Goal: Information Seeking & Learning: Understand process/instructions

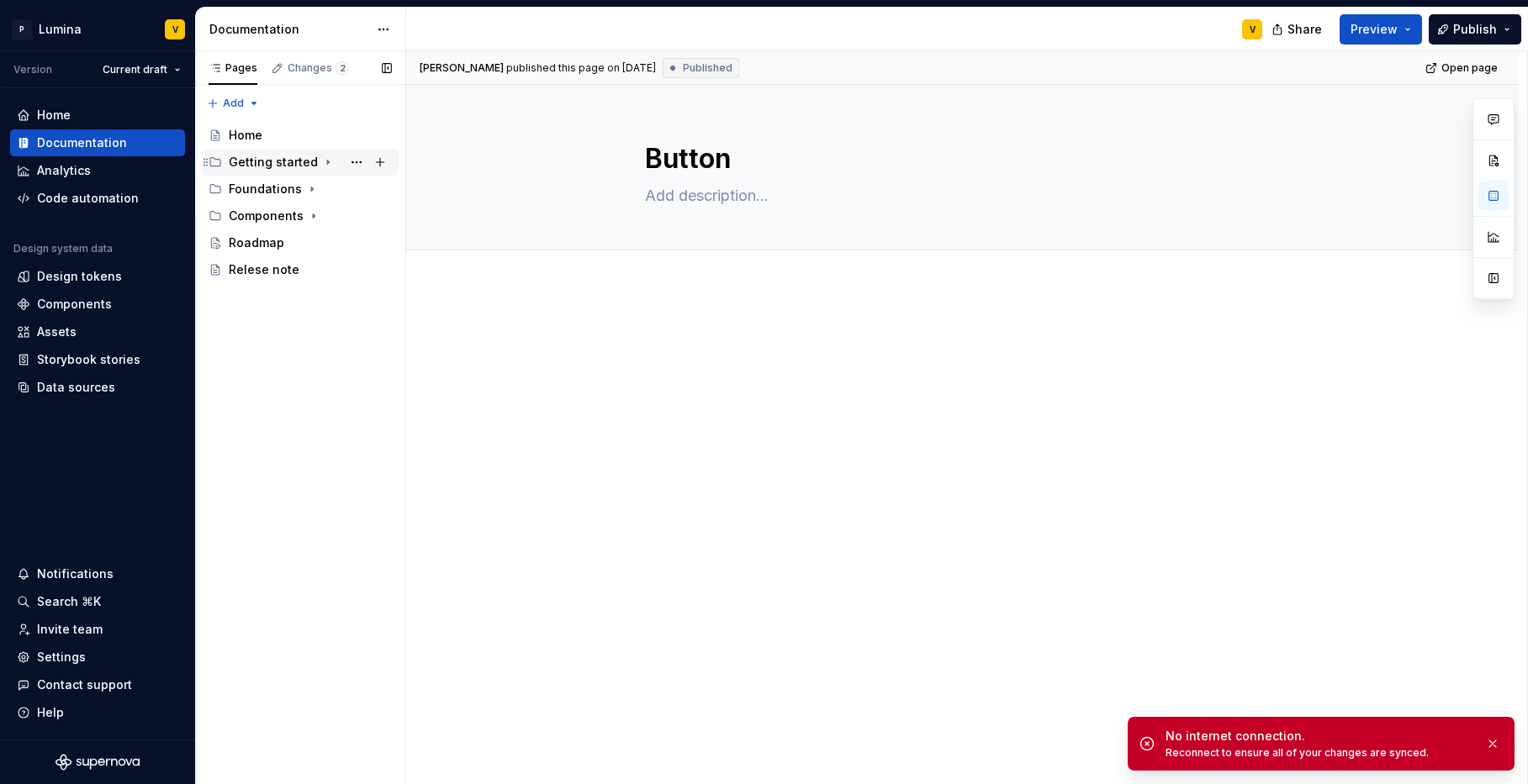
click at [244, 166] on div "Getting started" at bounding box center [274, 162] width 90 height 17
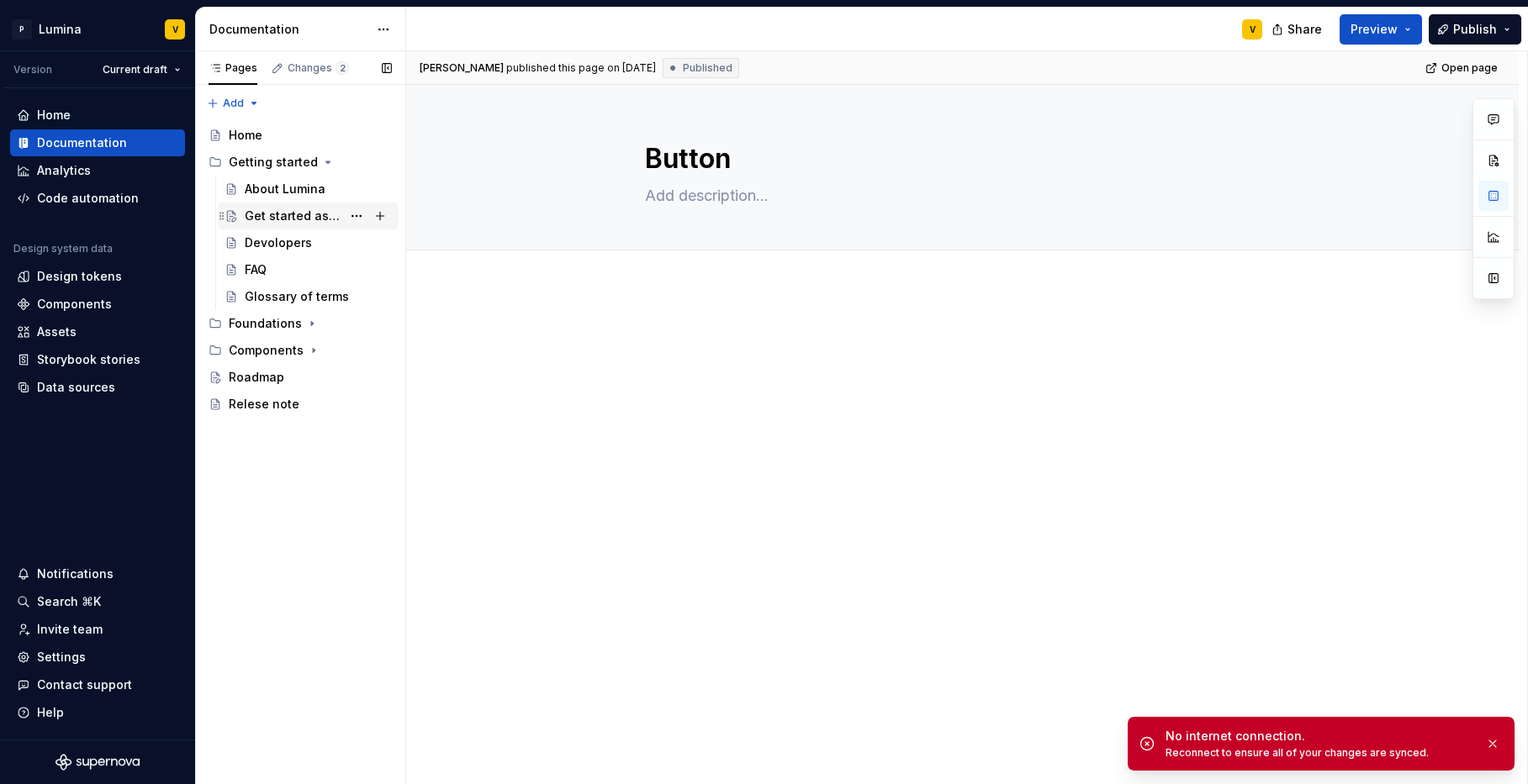
click at [279, 216] on div "Get started as a designer" at bounding box center [293, 216] width 97 height 17
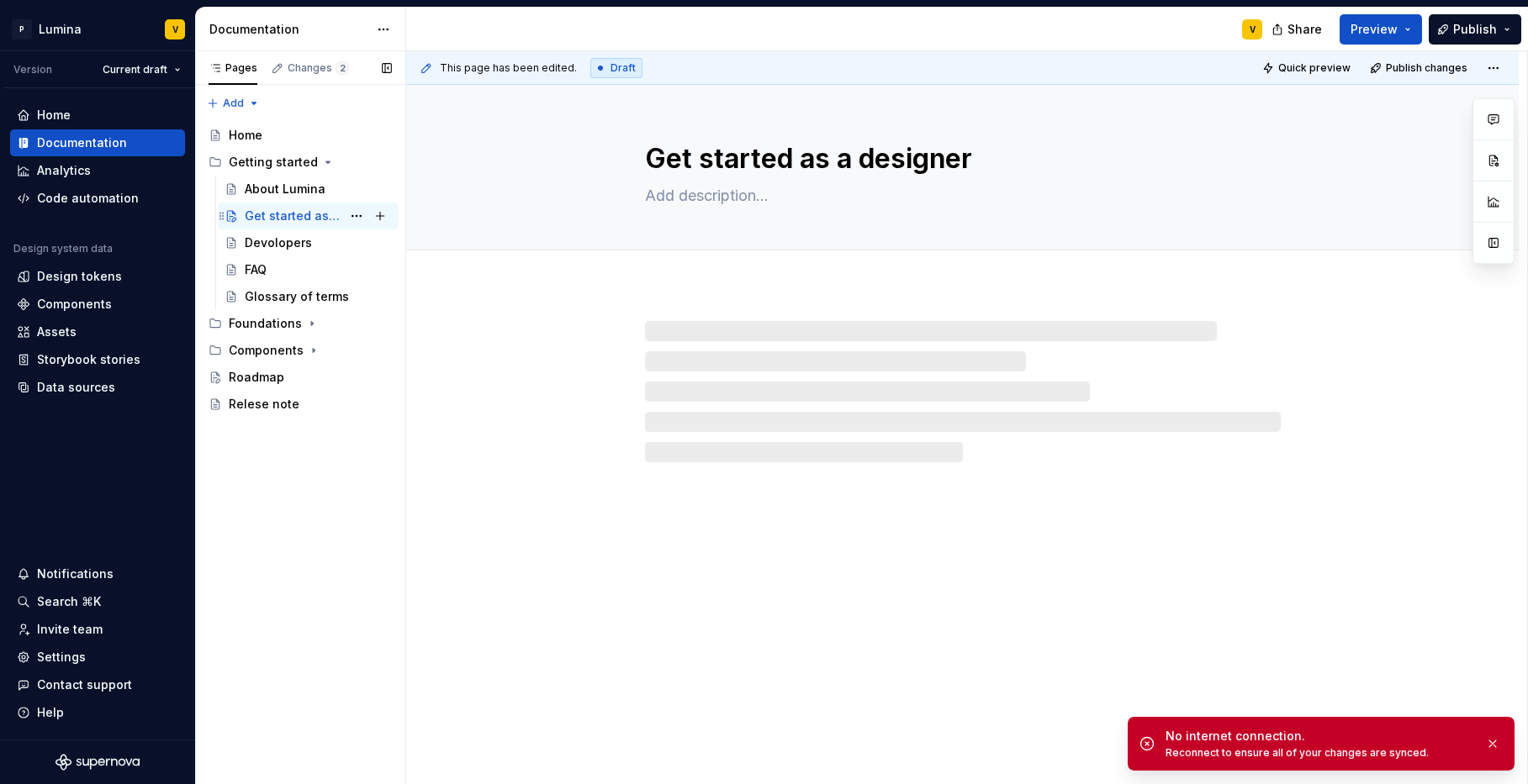
type textarea "*"
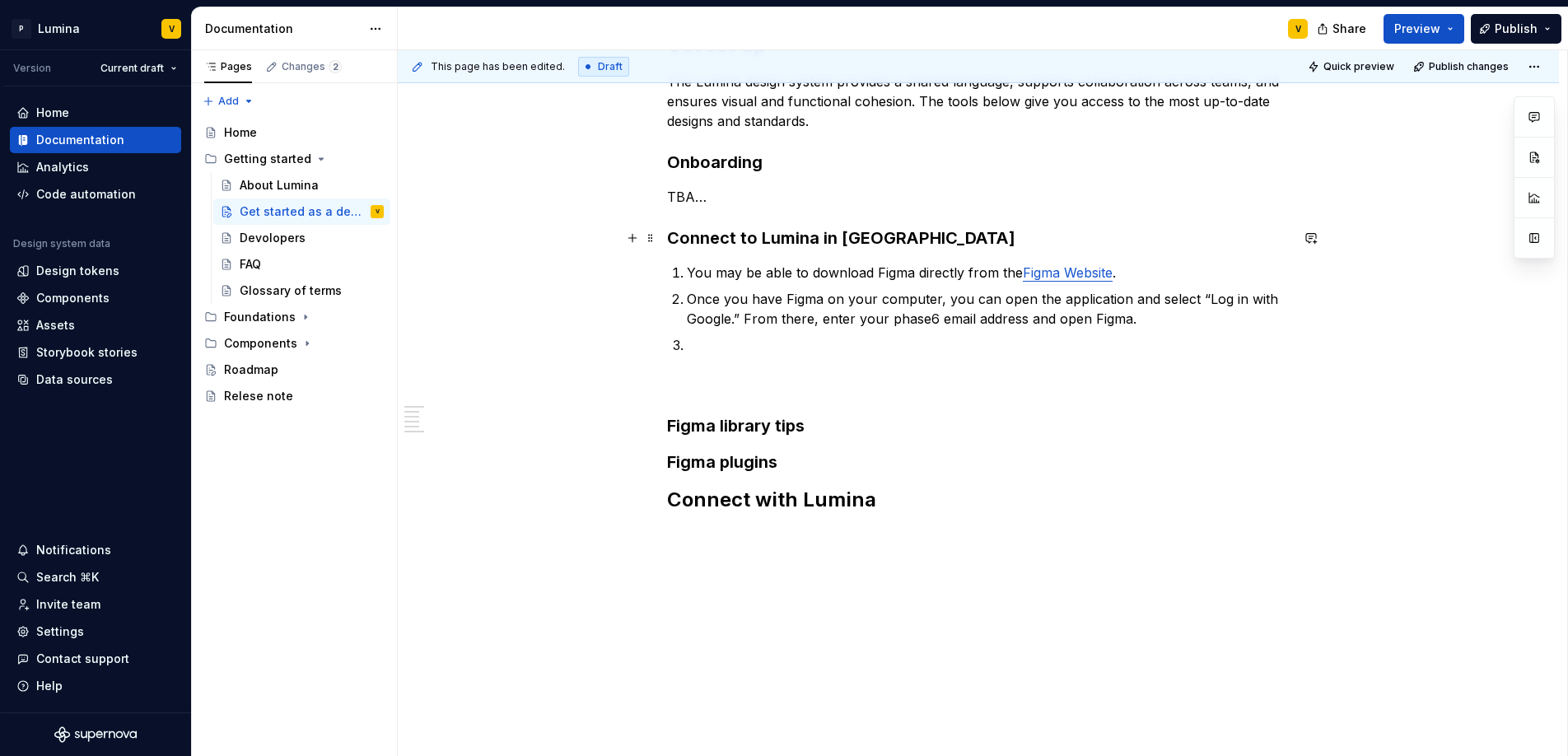
scroll to position [291, 0]
click at [710, 346] on p at bounding box center [988, 342] width 602 height 19
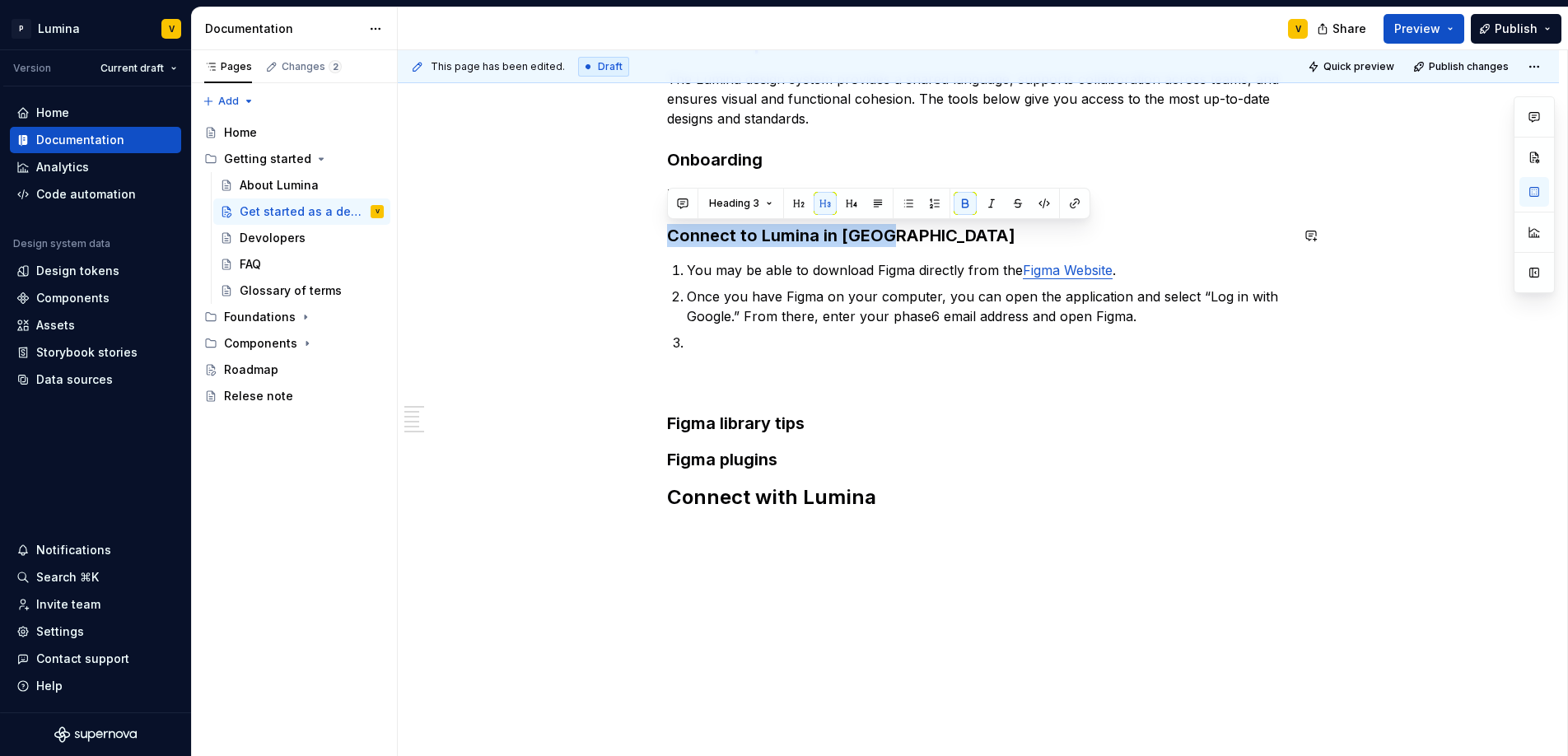
drag, startPoint x: 898, startPoint y: 237, endPoint x: 703, endPoint y: 224, distance: 195.4
click at [698, 224] on h3 "Connect to Lumina in [GEOGRAPHIC_DATA]" at bounding box center [977, 236] width 623 height 23
type textarea "*"
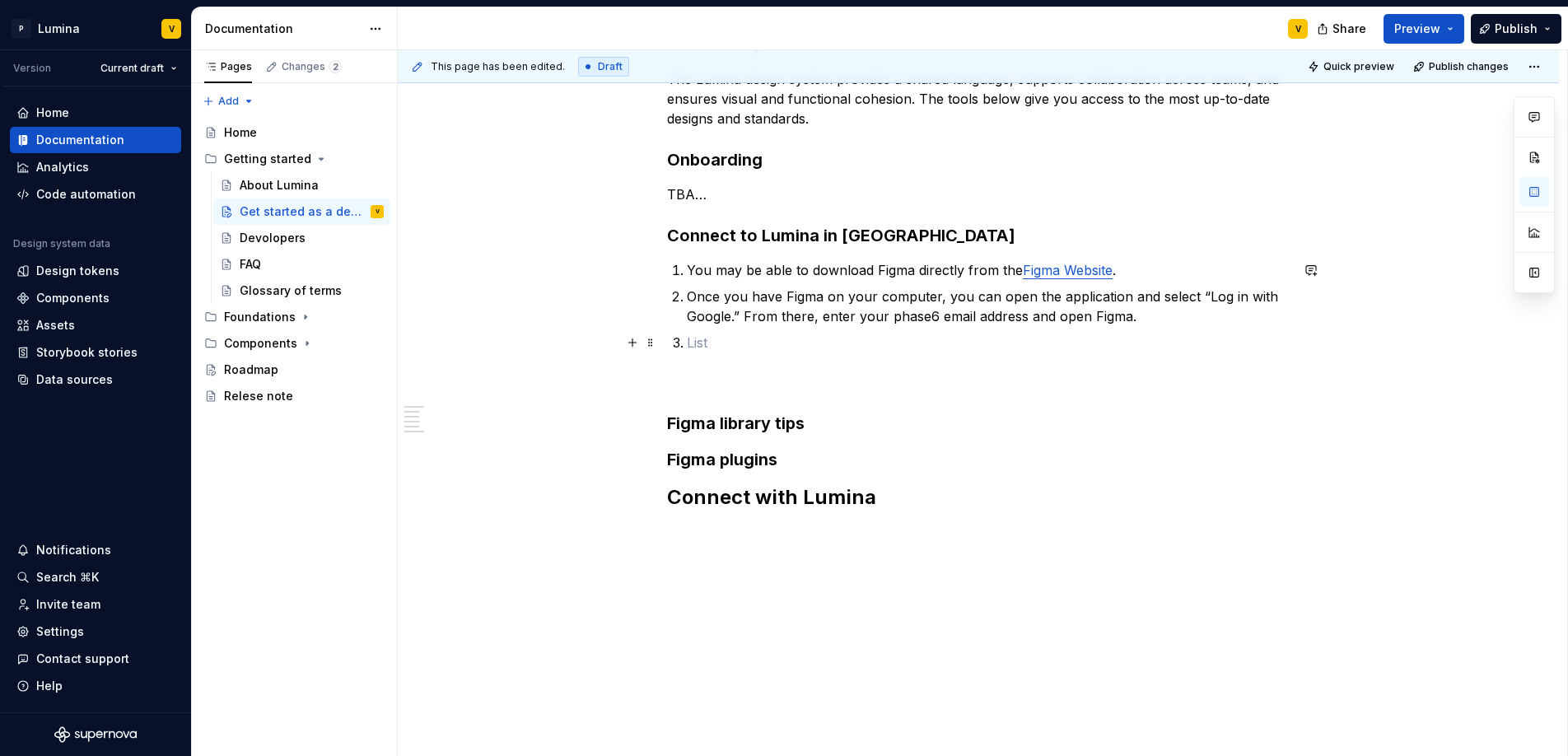
click at [687, 345] on li at bounding box center [988, 342] width 602 height 19
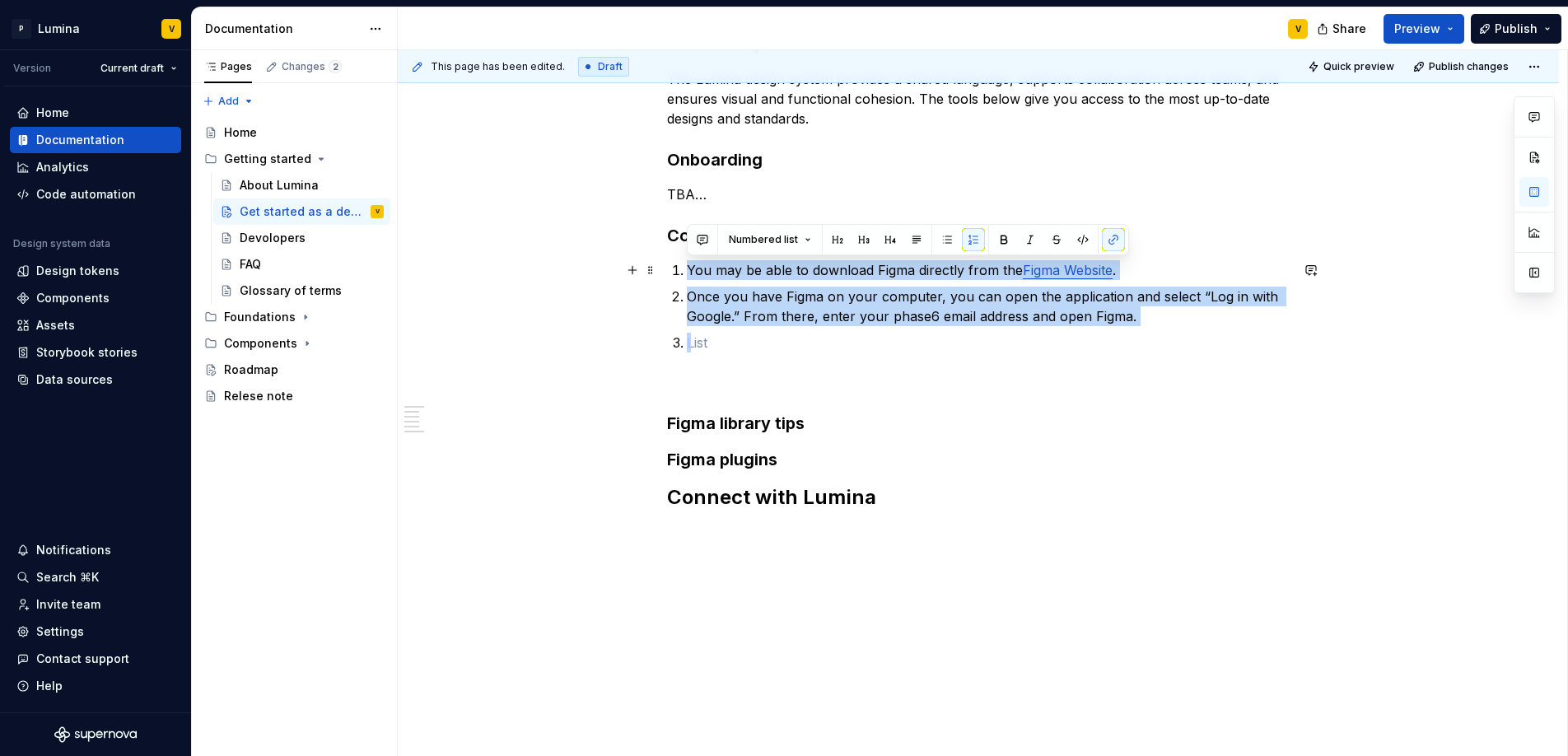
drag, startPoint x: 700, startPoint y: 347, endPoint x: 674, endPoint y: 264, distance: 87.0
click at [687, 264] on ol "You may be able to download Figma directly from the Figma Website . Once you ha…" at bounding box center [988, 306] width 602 height 93
copy ol "You may be able to download Figma directly from the Figma Website . Once you ha…"
click at [699, 344] on p at bounding box center [988, 342] width 602 height 19
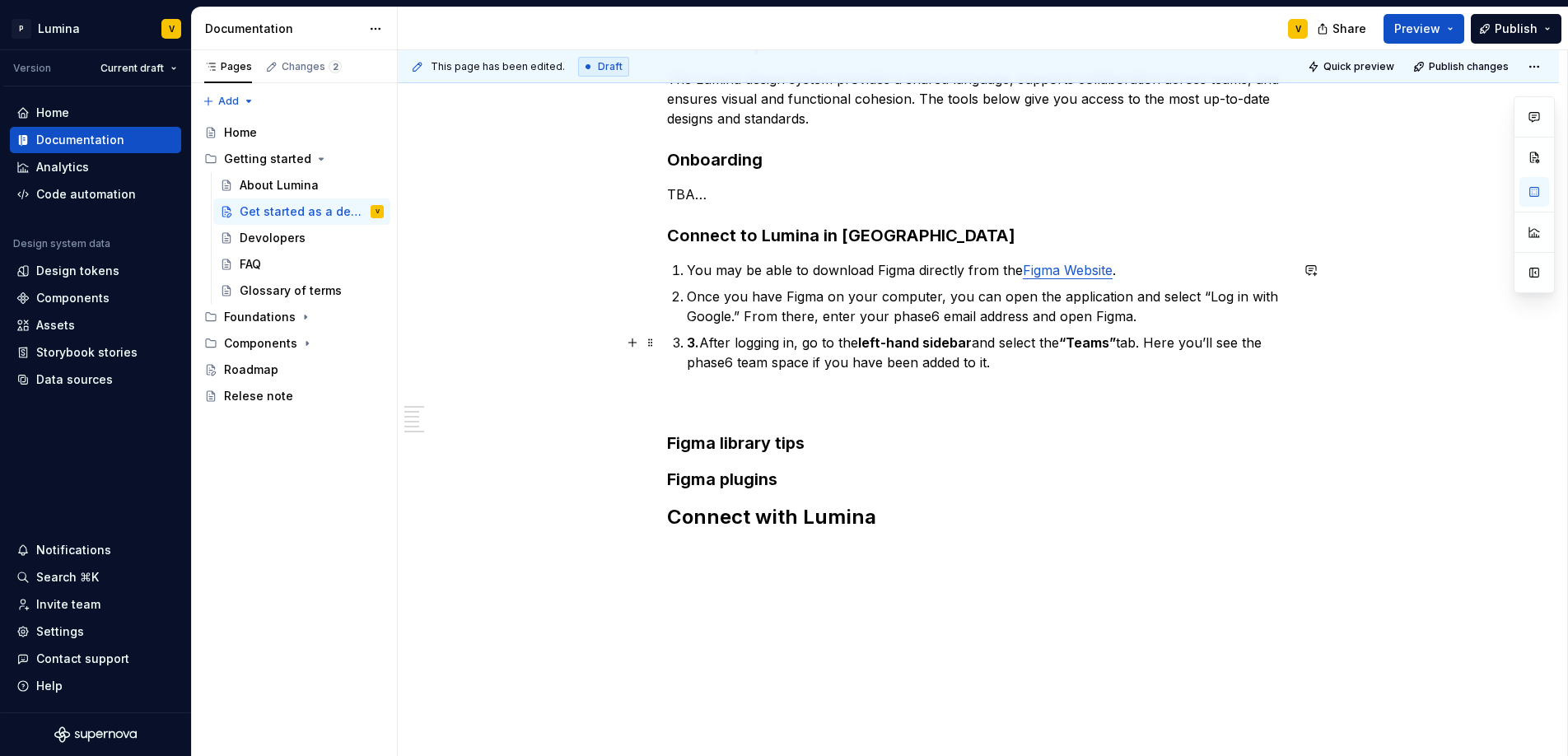
click at [997, 361] on p "3. After logging in, go to the left-hand sidebar and select the “Teams” tab. He…" at bounding box center [988, 352] width 602 height 40
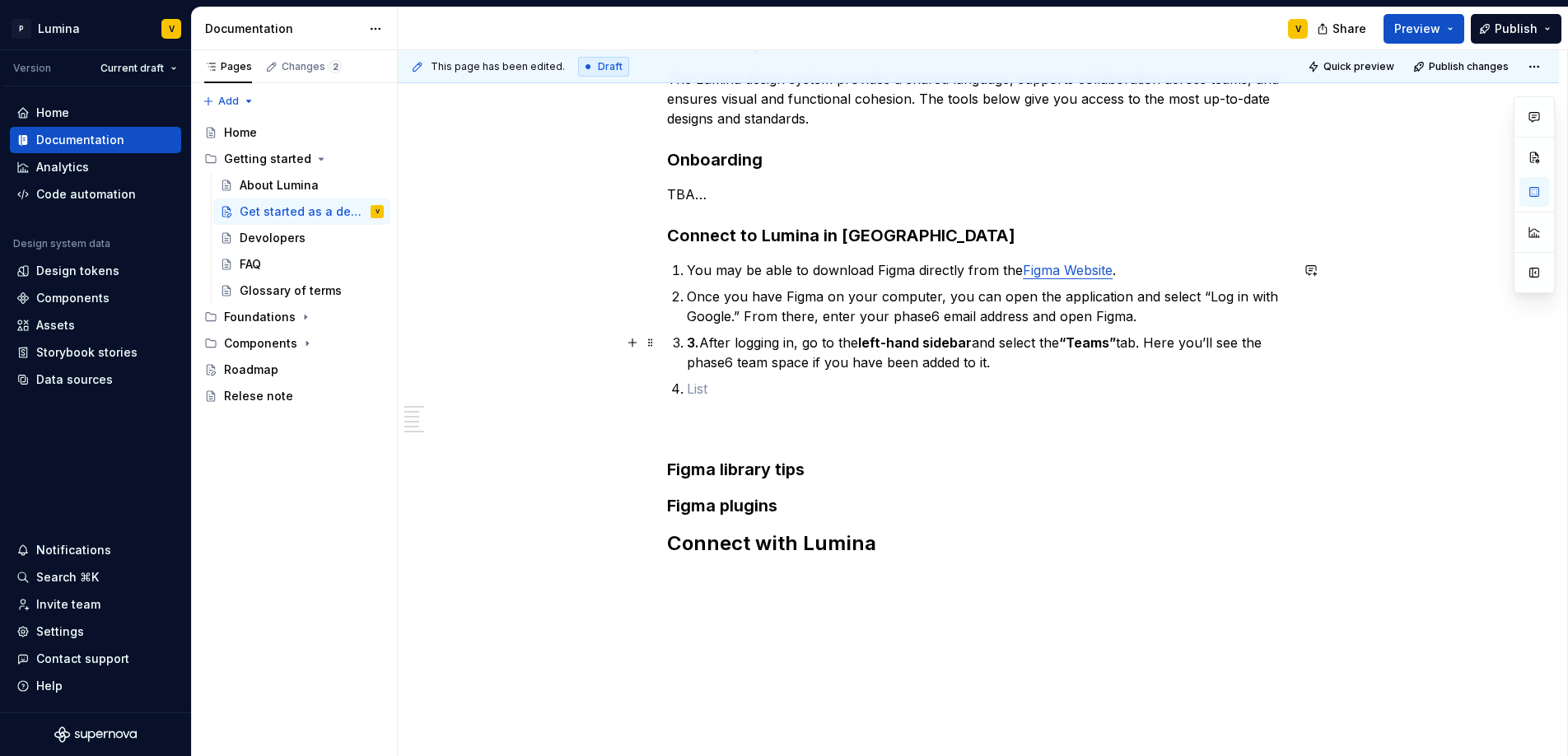
click at [699, 342] on p "3. After logging in, go to the left-hand sidebar and select the “Teams” tab. He…" at bounding box center [988, 352] width 602 height 40
click at [696, 387] on p at bounding box center [988, 389] width 602 height 19
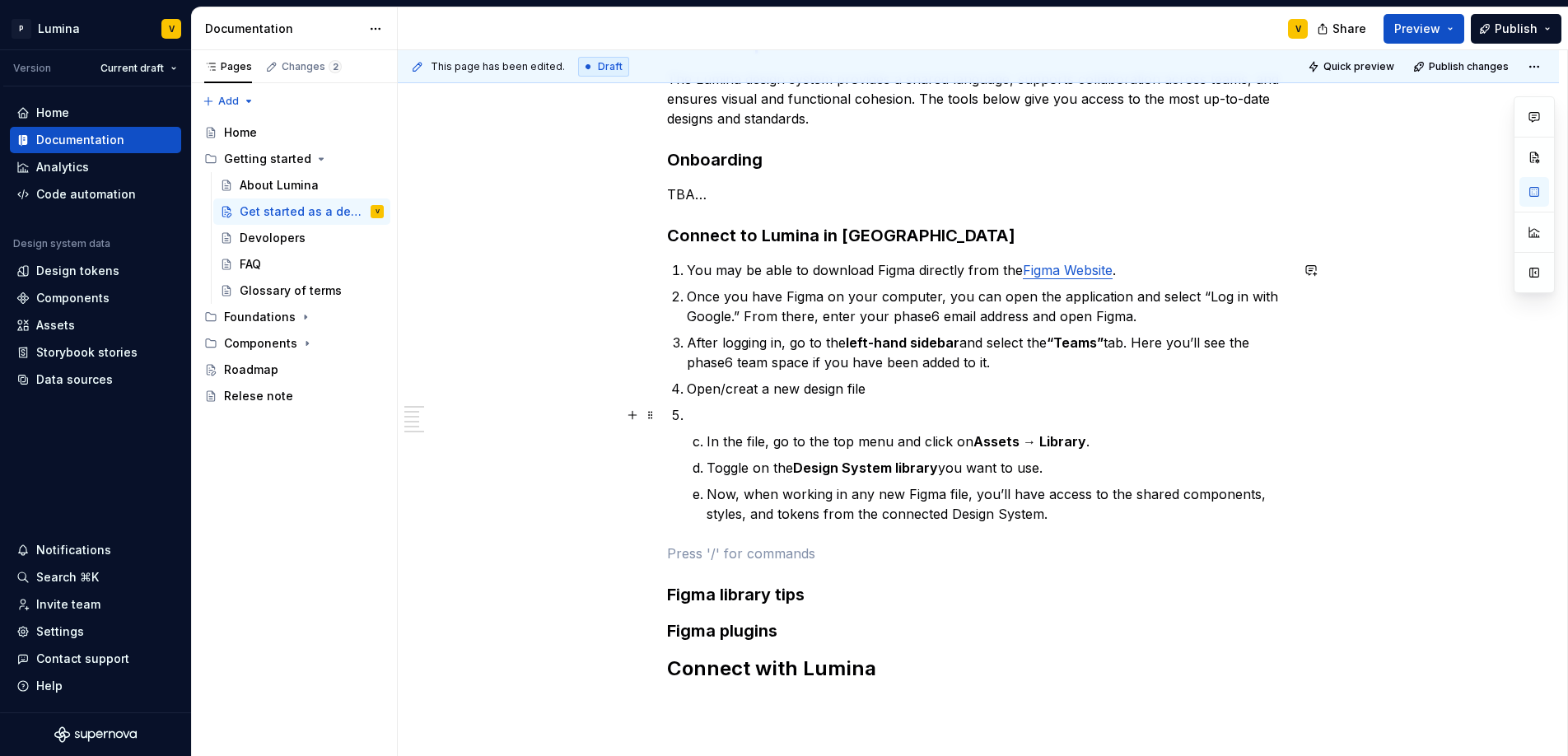
click at [694, 419] on p at bounding box center [988, 415] width 602 height 19
click at [707, 444] on li "In the file, go to the top menu and click on Assets → Library ." at bounding box center [998, 441] width 583 height 19
click at [707, 440] on li "In the file, go to the top menu and click on Assets → Library ." at bounding box center [998, 441] width 583 height 19
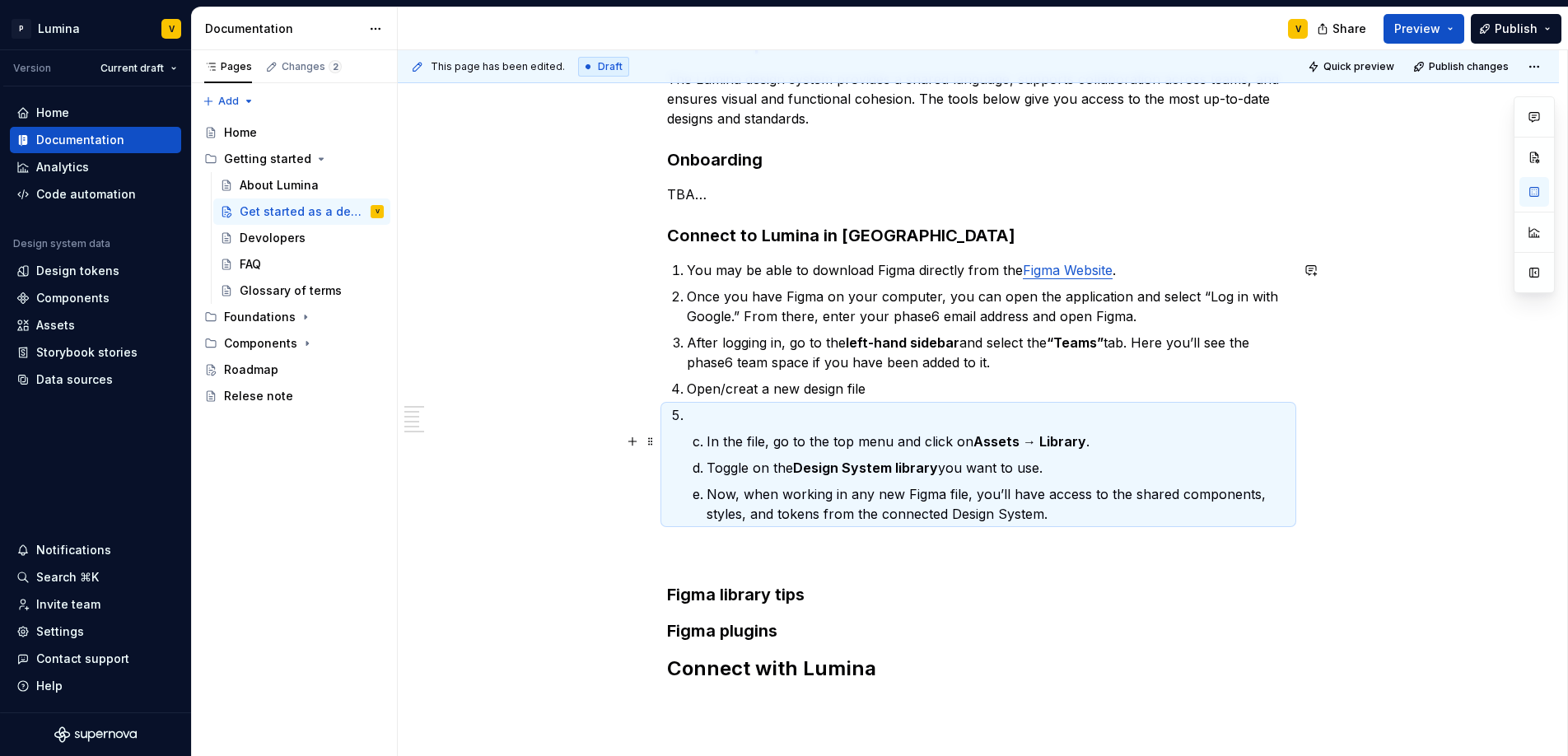
click at [692, 433] on li "In the file, go to the top menu and click on Assets → Library . Toggle on the D…" at bounding box center [988, 465] width 602 height 119
click at [708, 441] on p "In the file, go to the top menu and click on Assets → Library ." at bounding box center [998, 441] width 583 height 19
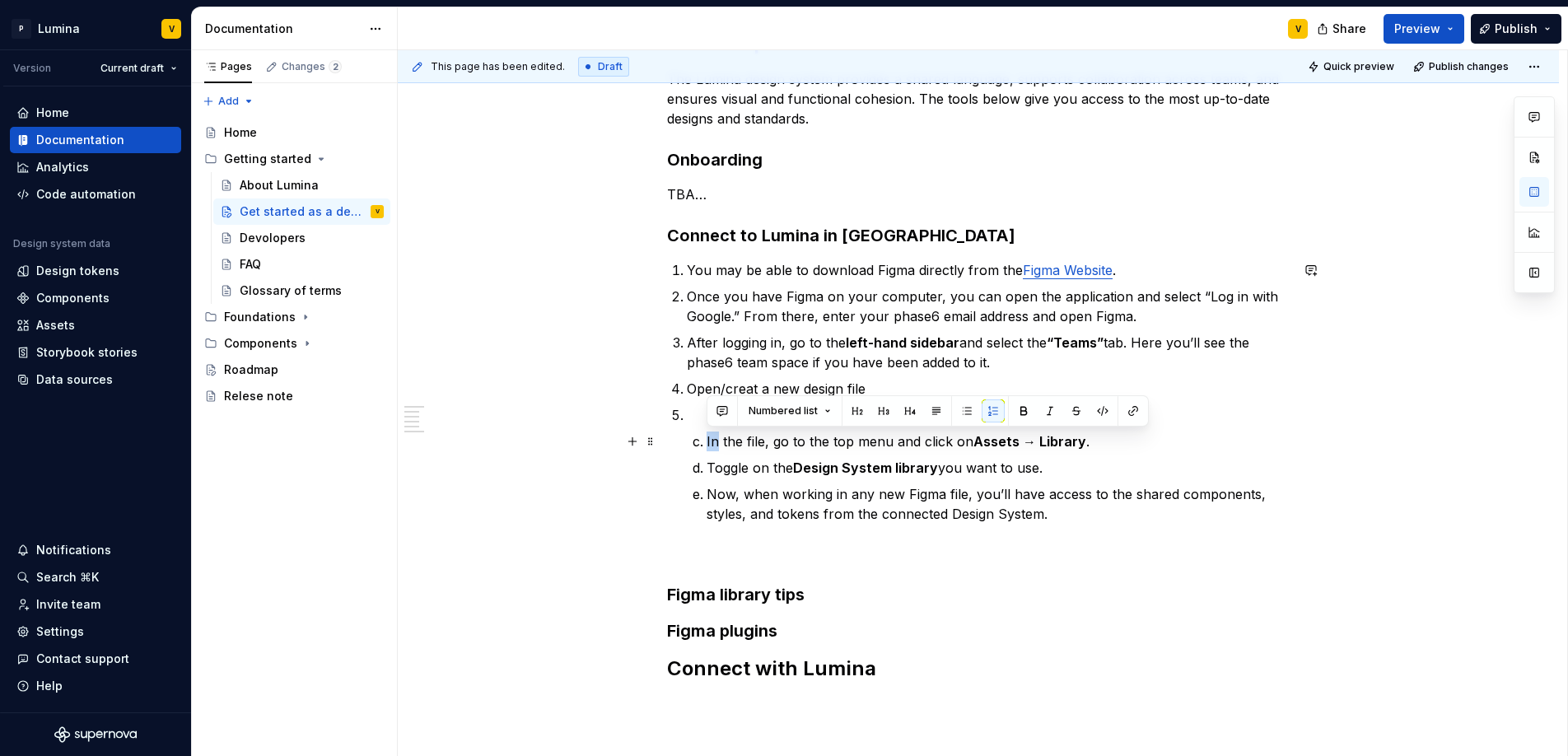
click at [708, 441] on p "In the file, go to the top menu and click on Assets → Library ." at bounding box center [998, 441] width 583 height 19
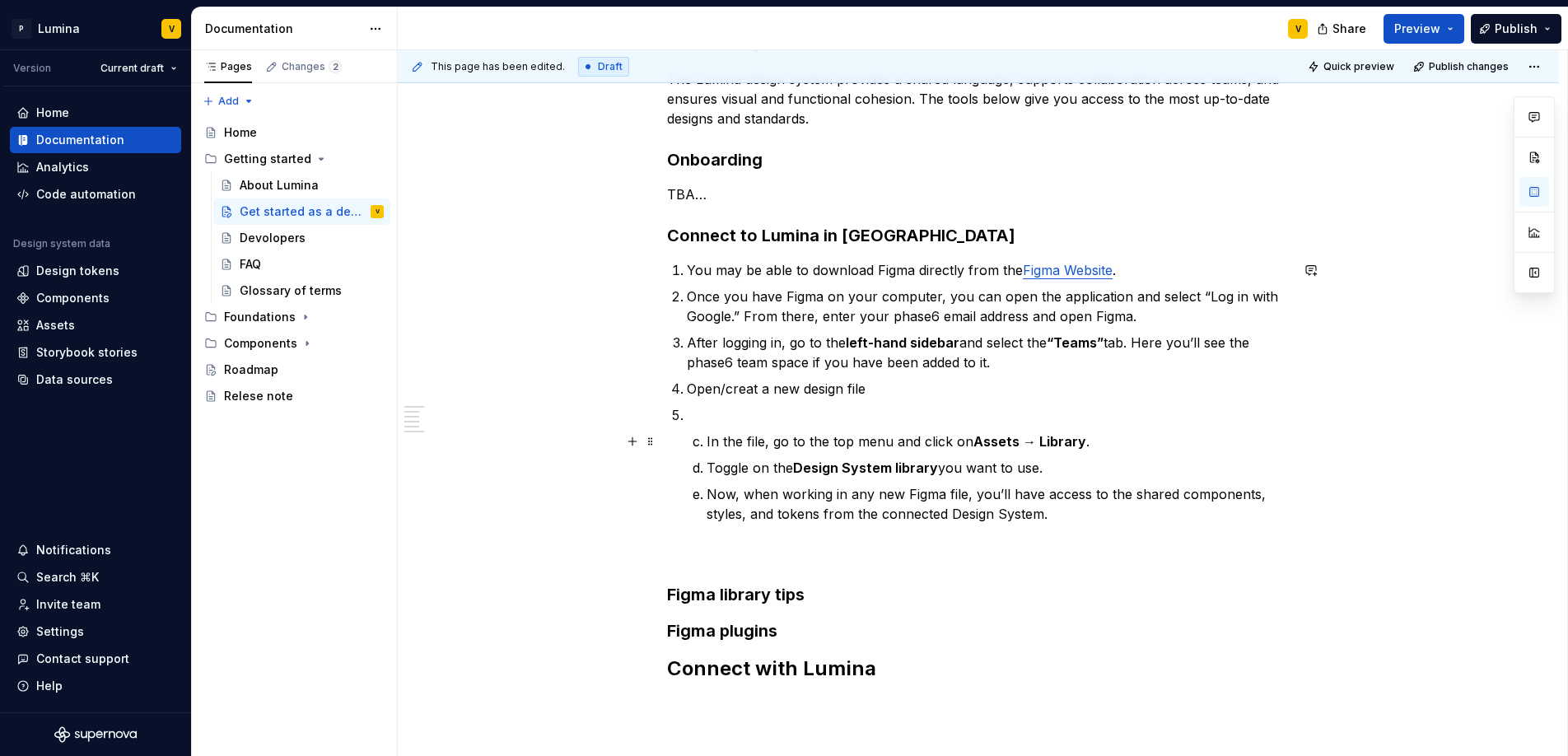
click at [707, 440] on li "In the file, go to the top menu and click on Assets → Library ." at bounding box center [998, 441] width 583 height 19
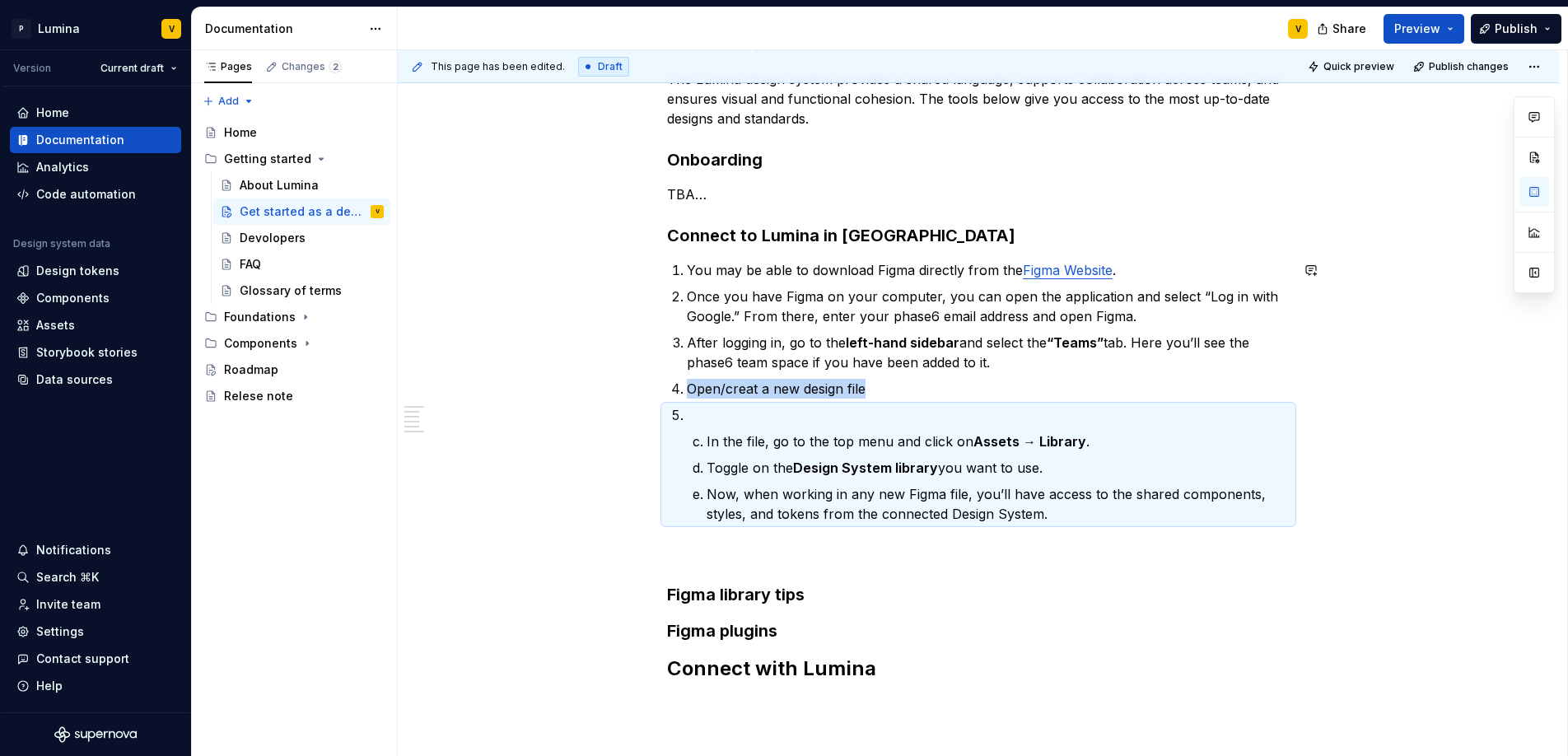
click at [707, 440] on li "In the file, go to the top menu and click on Assets → Library ." at bounding box center [998, 441] width 583 height 19
click at [839, 461] on strong "Design System library" at bounding box center [865, 467] width 145 height 17
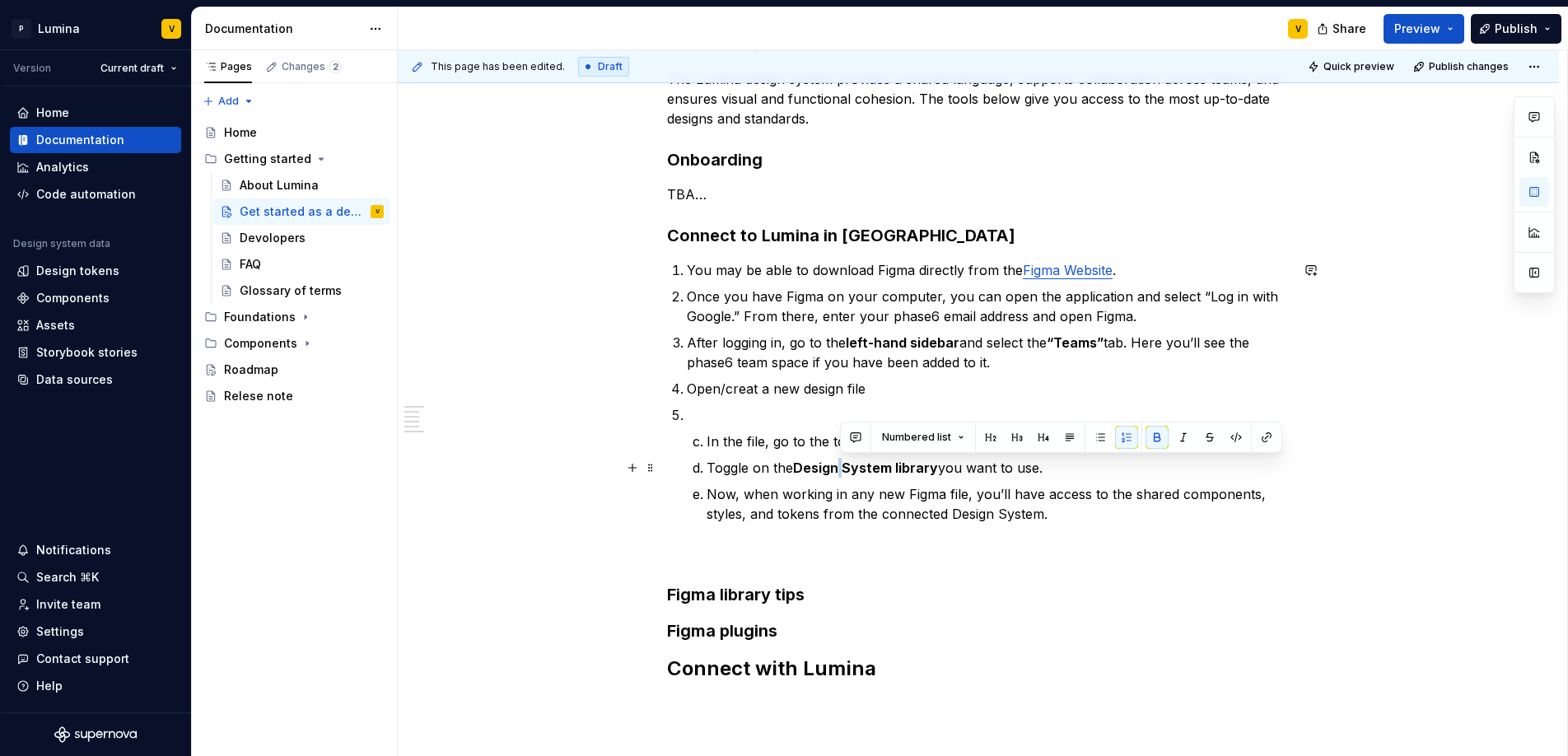
click at [839, 461] on strong "Design System library" at bounding box center [865, 467] width 145 height 17
click at [747, 448] on p "In the file, go to the top menu and click on Assets → Library ." at bounding box center [998, 441] width 583 height 19
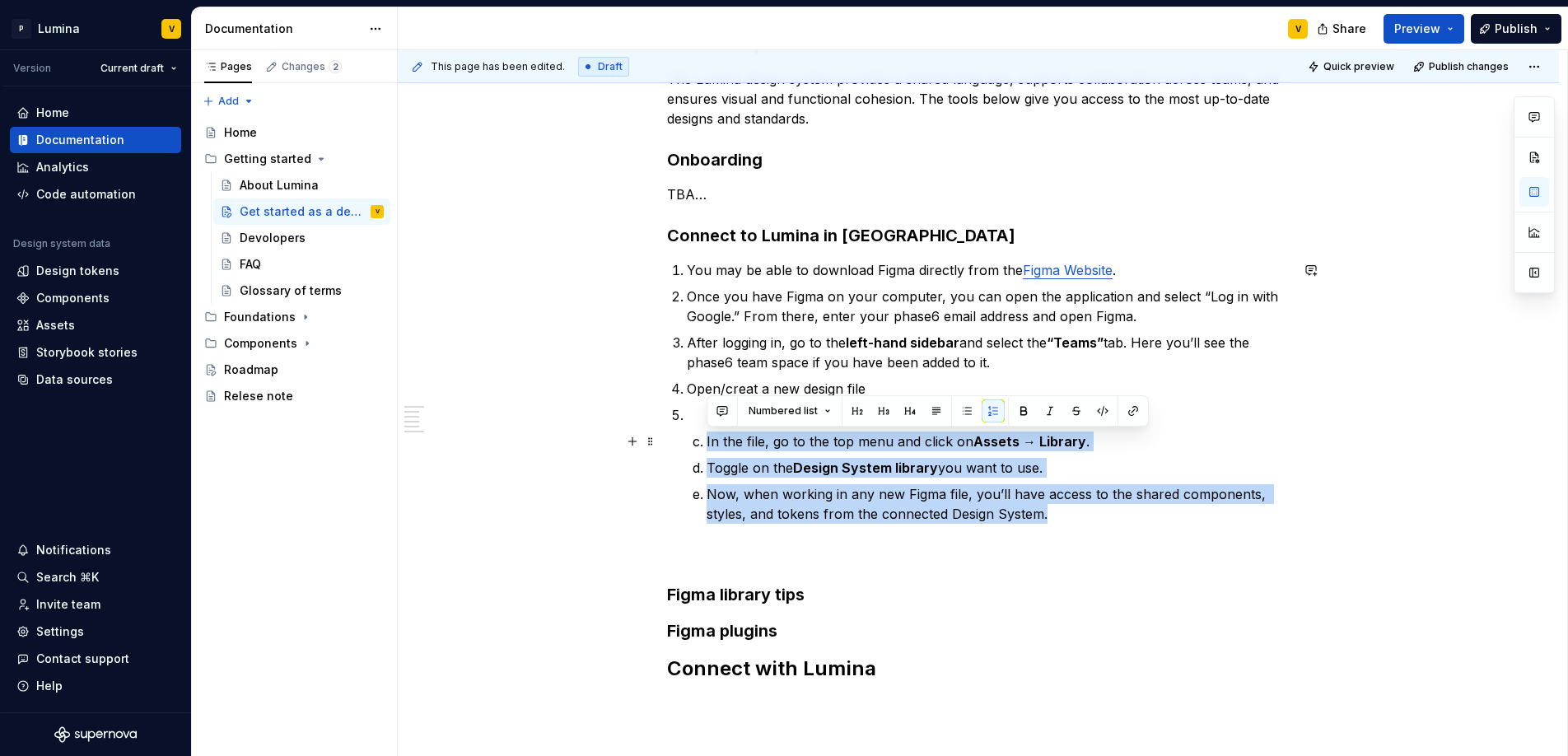
drag, startPoint x: 1046, startPoint y: 512, endPoint x: 694, endPoint y: 437, distance: 359.9
click at [707, 437] on ol "In the file, go to the top menu and click on Assets → Library . Toggle on the D…" at bounding box center [998, 477] width 583 height 93
click at [992, 414] on button "button" at bounding box center [993, 411] width 23 height 23
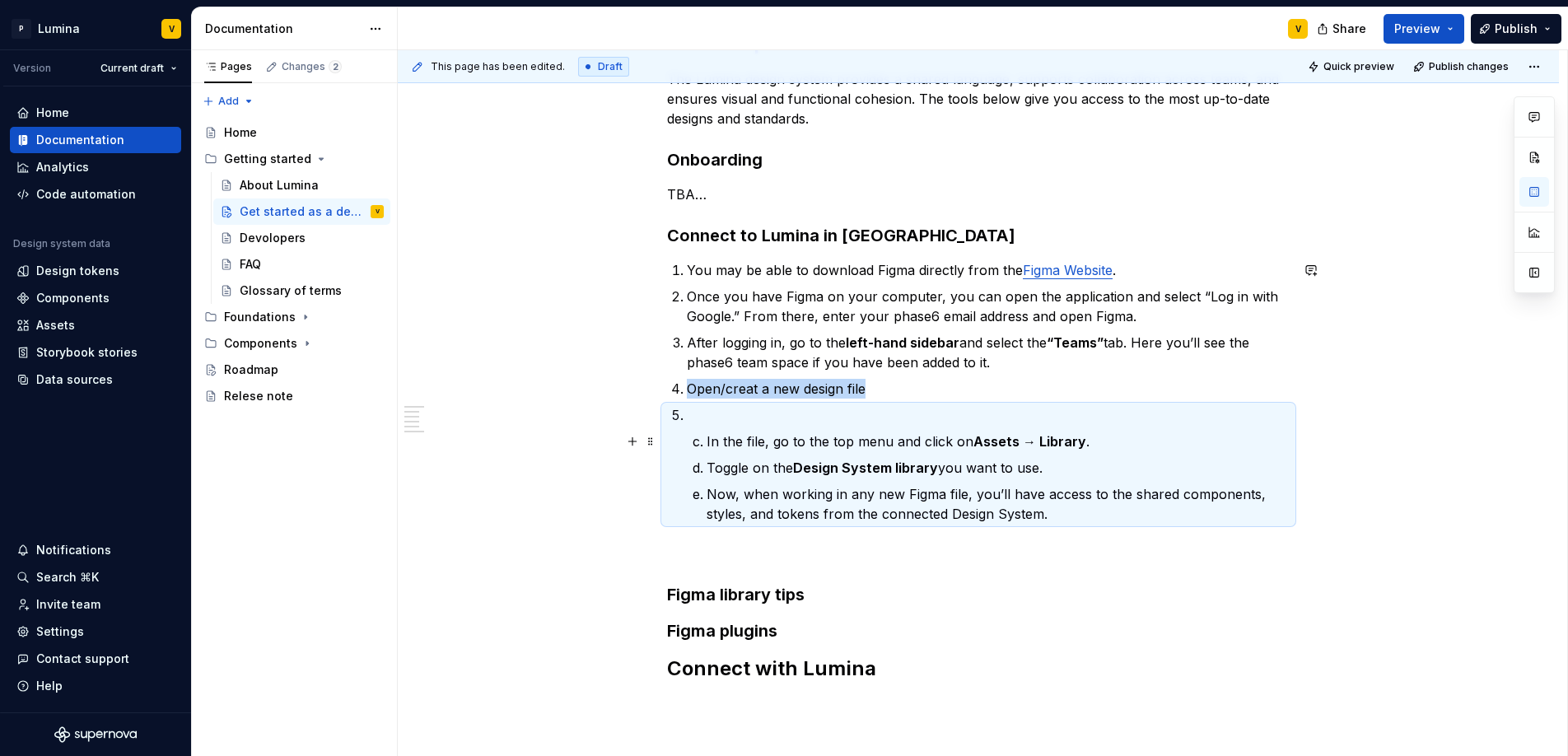
click at [936, 434] on p "In the file, go to the top menu and click on Assets → Library ." at bounding box center [998, 441] width 583 height 19
drag, startPoint x: 936, startPoint y: 434, endPoint x: 854, endPoint y: 437, distance: 82.1
click at [935, 434] on p "In the file, go to the top menu and click on Assets → Library ." at bounding box center [998, 441] width 583 height 19
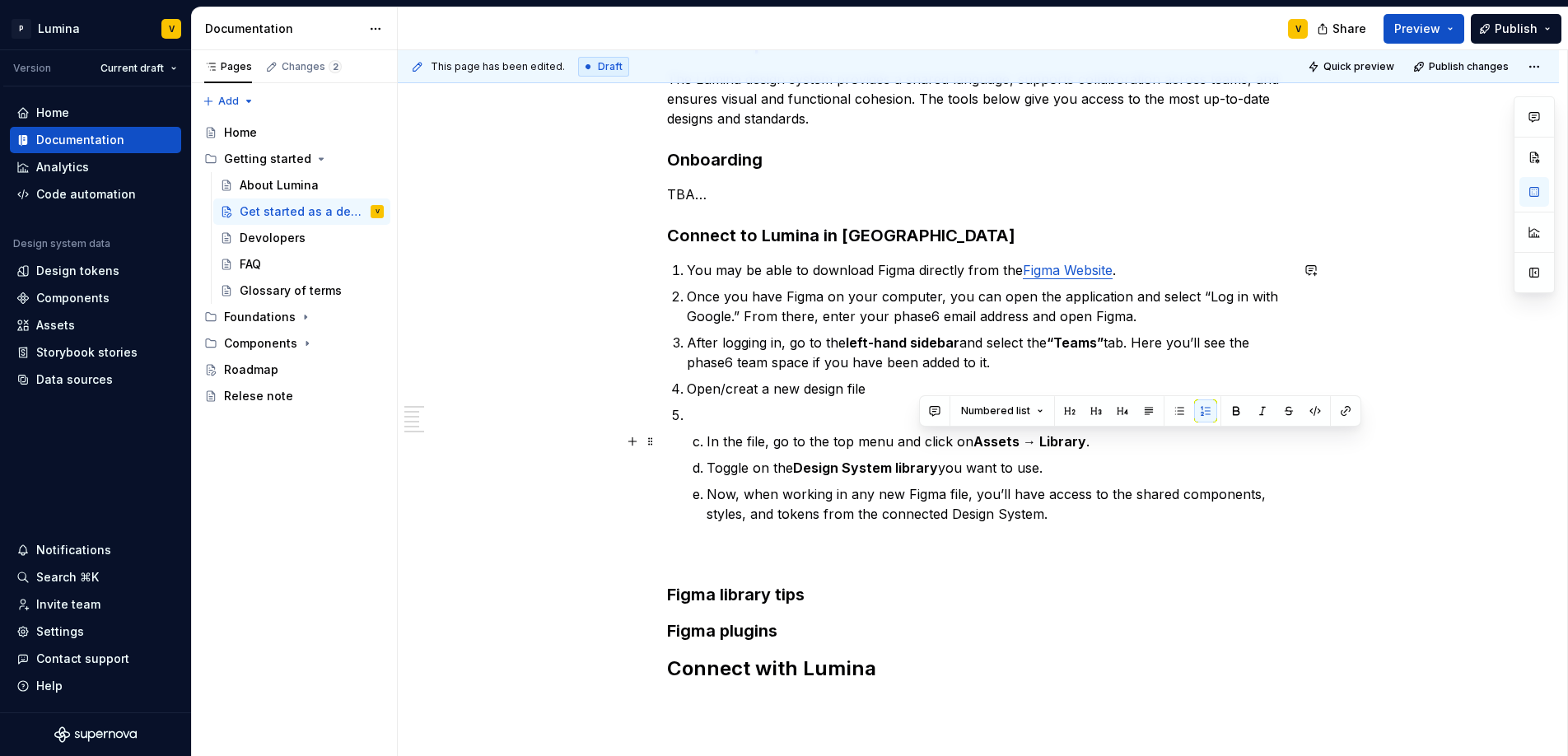
click at [707, 441] on p "In the file, go to the top menu and click on Assets → Library ." at bounding box center [998, 441] width 583 height 19
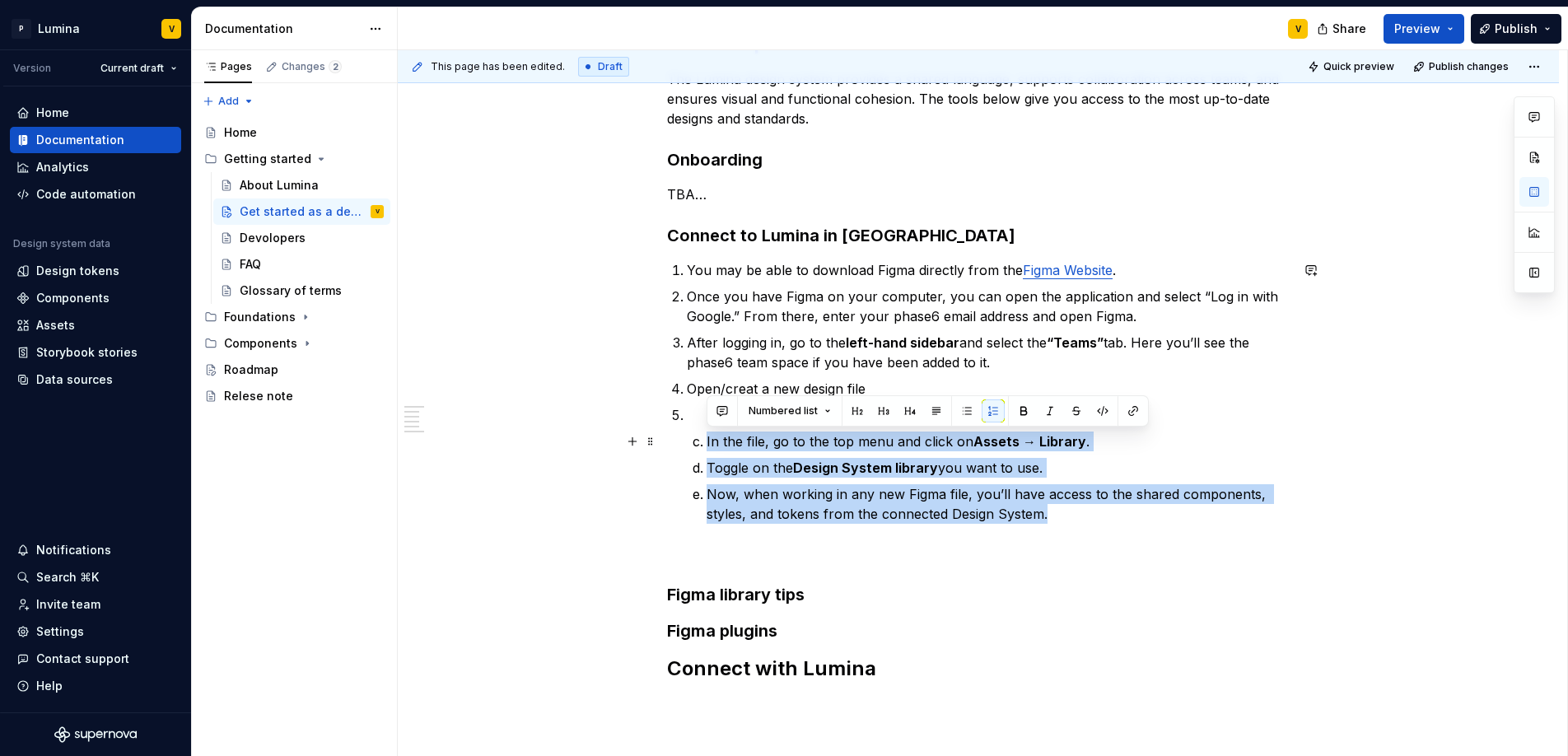
drag, startPoint x: 1055, startPoint y: 510, endPoint x: 666, endPoint y: 444, distance: 394.6
click at [667, 444] on div "Get set up The Lumina design system provides a shared language, supports collab…" at bounding box center [977, 355] width 623 height 652
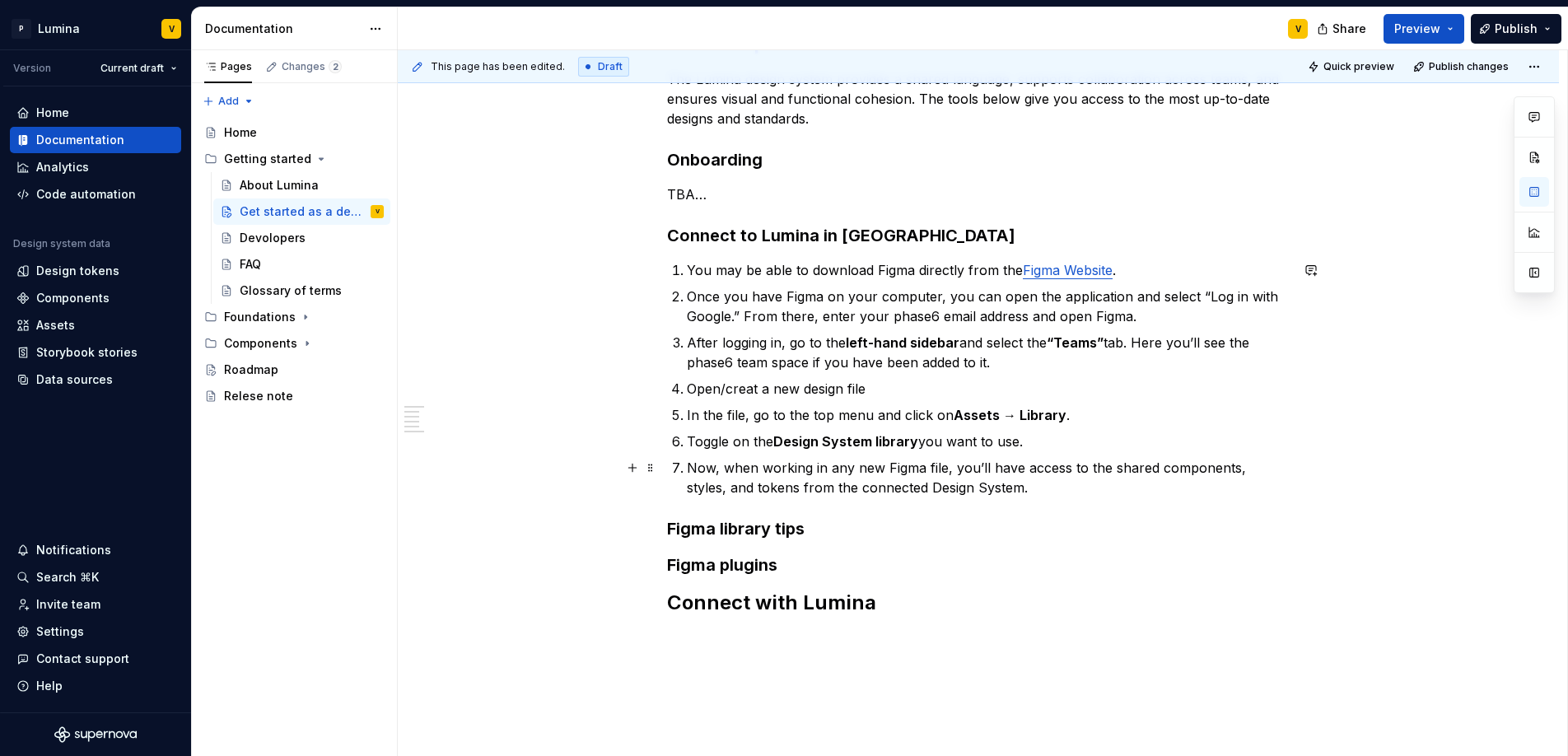
drag, startPoint x: 969, startPoint y: 490, endPoint x: 978, endPoint y: 492, distance: 9.2
click at [969, 490] on p "Now, when working in any new Figma file, you’ll have access to the shared compo…" at bounding box center [988, 477] width 602 height 40
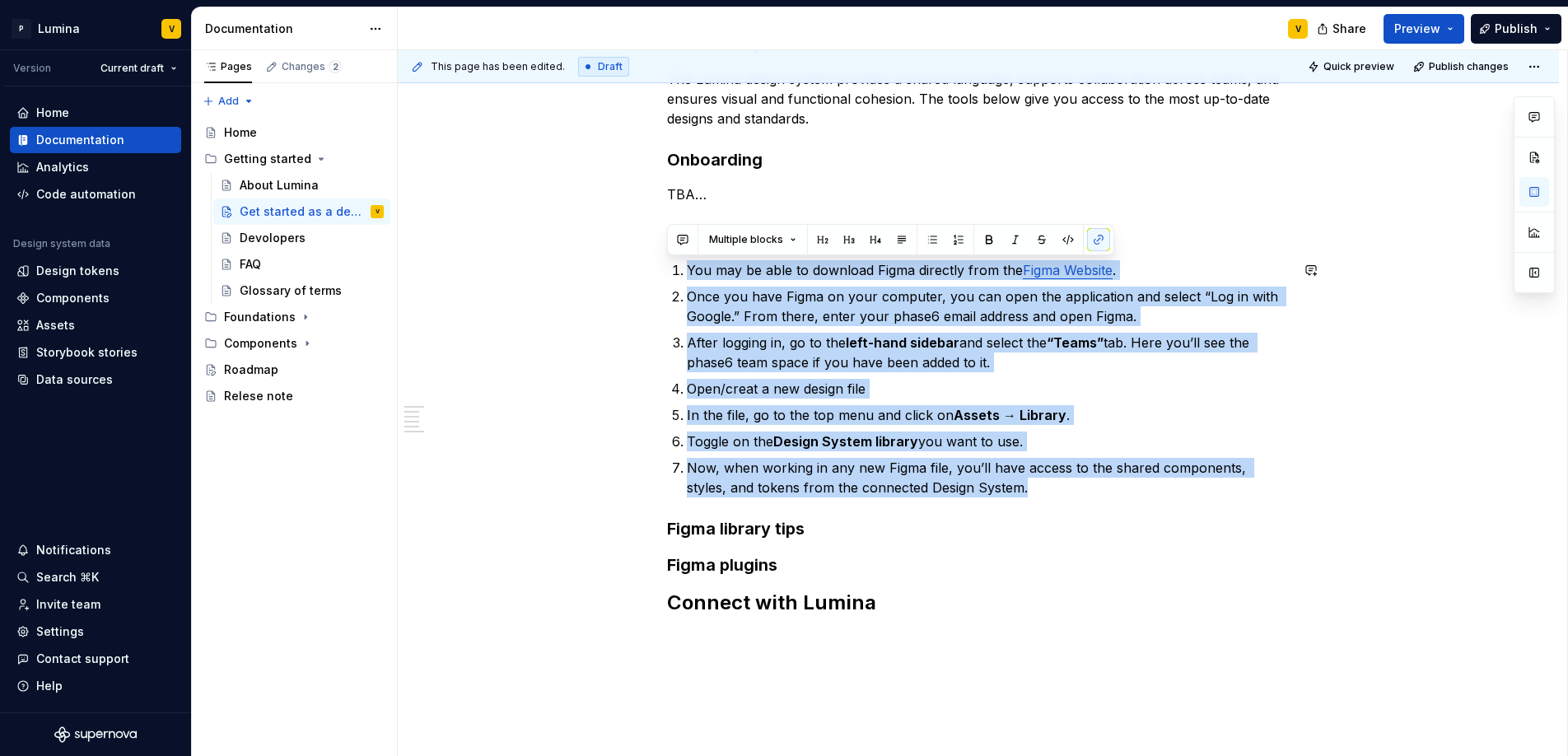
drag, startPoint x: 978, startPoint y: 493, endPoint x: 692, endPoint y: 257, distance: 370.8
click at [692, 257] on div "Get set up The Lumina design system provides a shared language, supports collab…" at bounding box center [977, 321] width 623 height 586
copy ol "You may be able to download Figma directly from the Figma Website . Once you ha…"
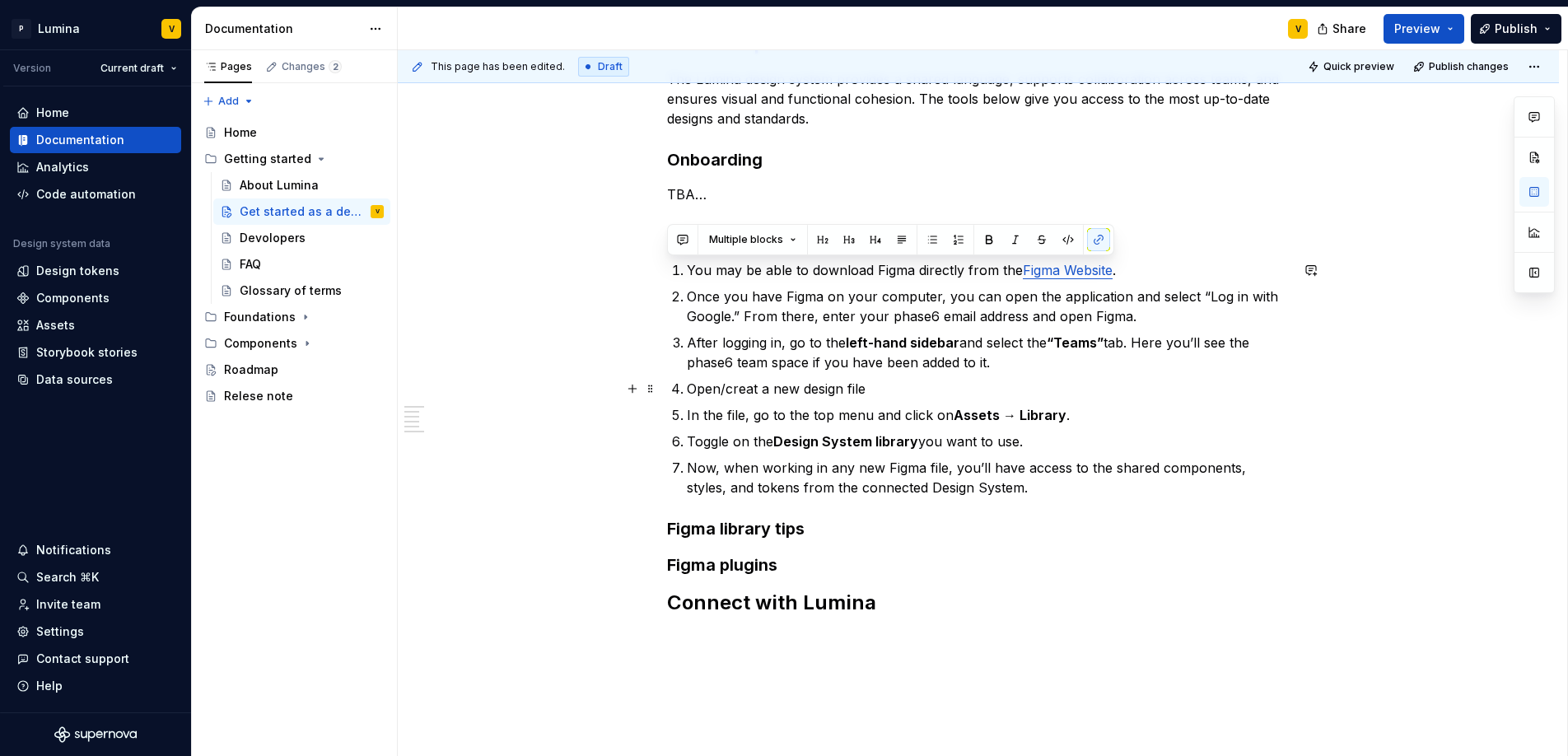
click at [872, 390] on p "Open/creat a new design file" at bounding box center [988, 389] width 602 height 19
click at [905, 551] on div "Get set up The Lumina design system provides a shared language, supports collab…" at bounding box center [977, 321] width 623 height 586
click at [811, 533] on h3 "Figma library tips" at bounding box center [977, 529] width 623 height 23
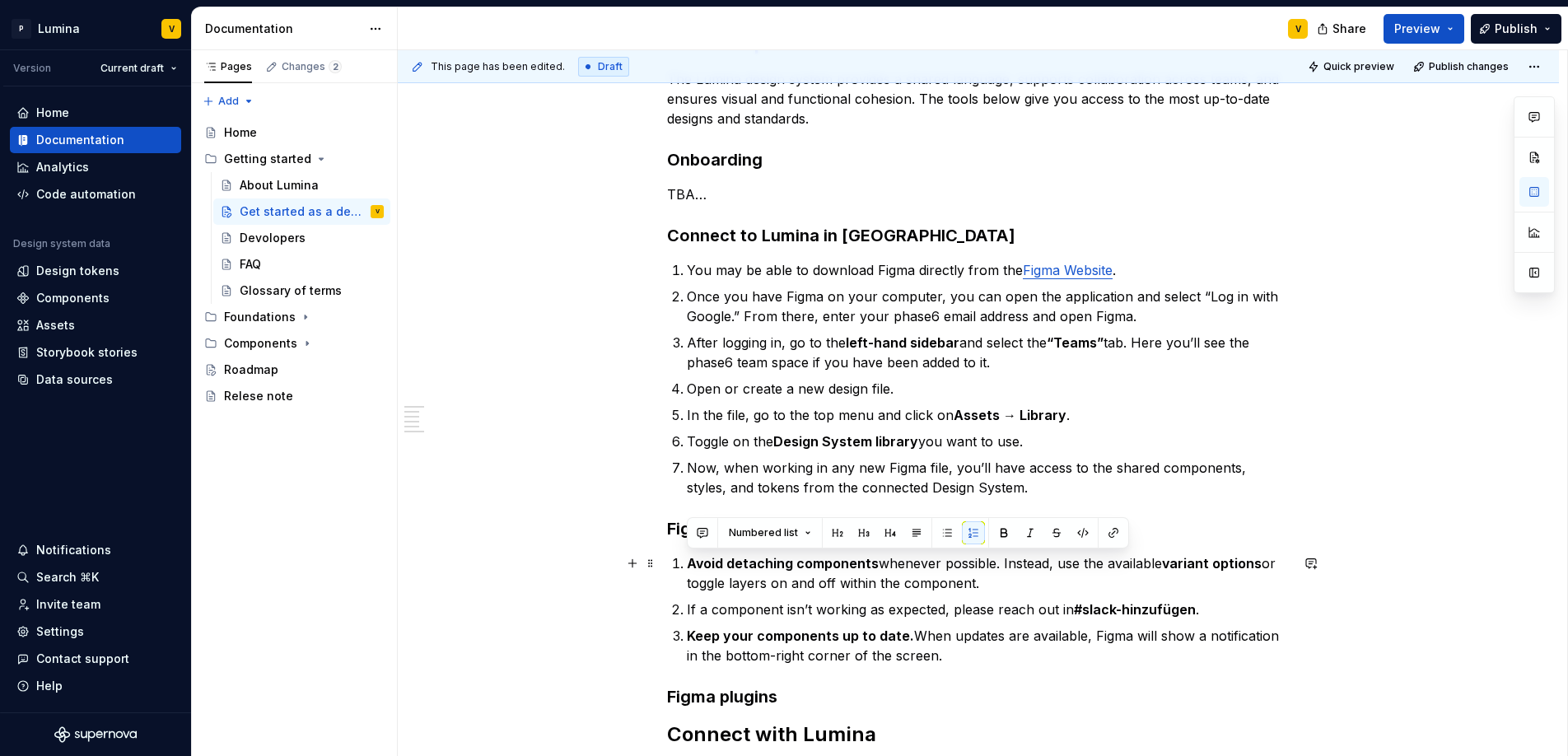
drag, startPoint x: 883, startPoint y: 650, endPoint x: 661, endPoint y: 557, distance: 240.7
click at [661, 557] on div "Get set up The Lumina design system provides a shared language, supports collab…" at bounding box center [977, 492] width 1161 height 1003
click at [941, 537] on button "button" at bounding box center [947, 533] width 23 height 23
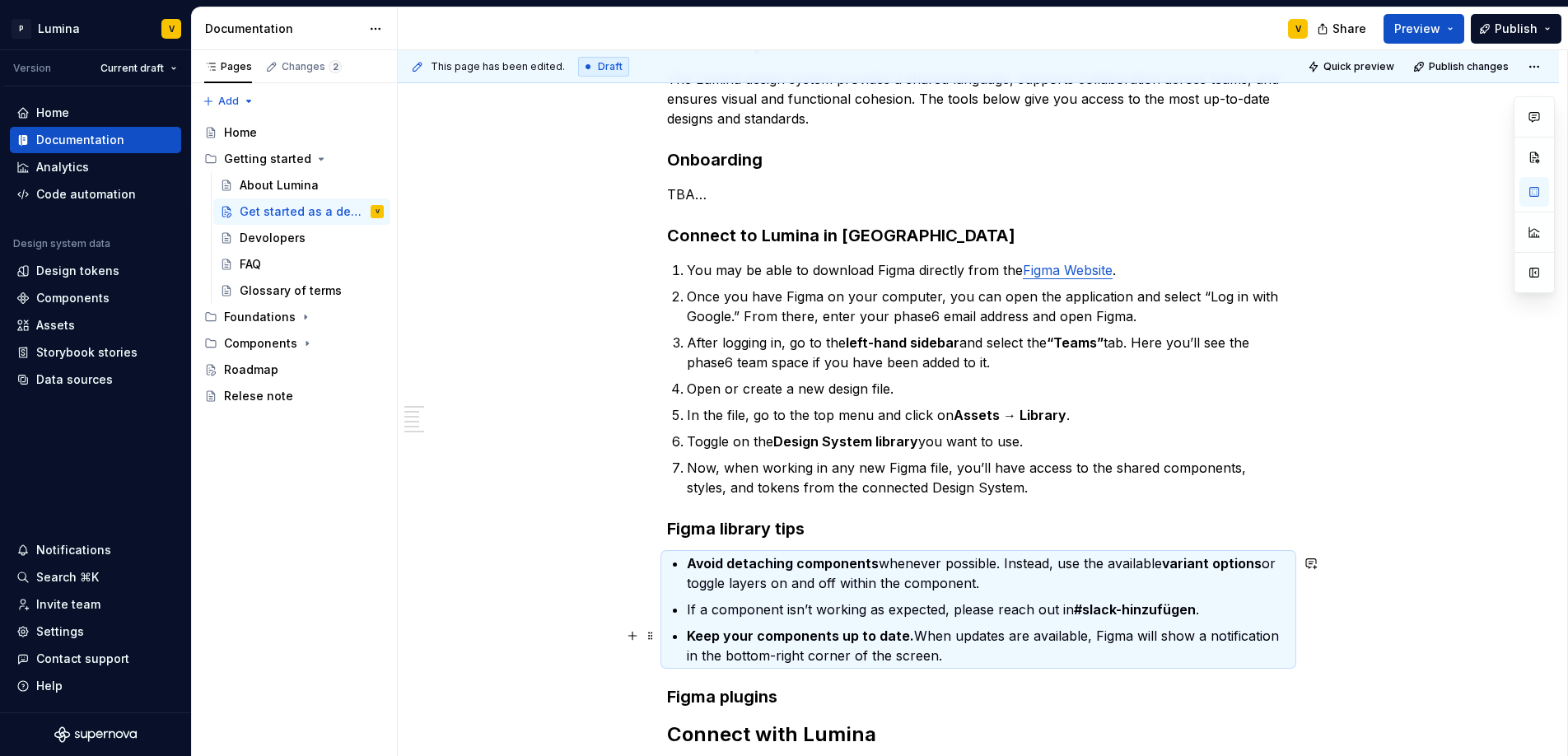
click at [995, 660] on p "Keep your components up to date. When updates are available, Figma will show a …" at bounding box center [988, 645] width 602 height 40
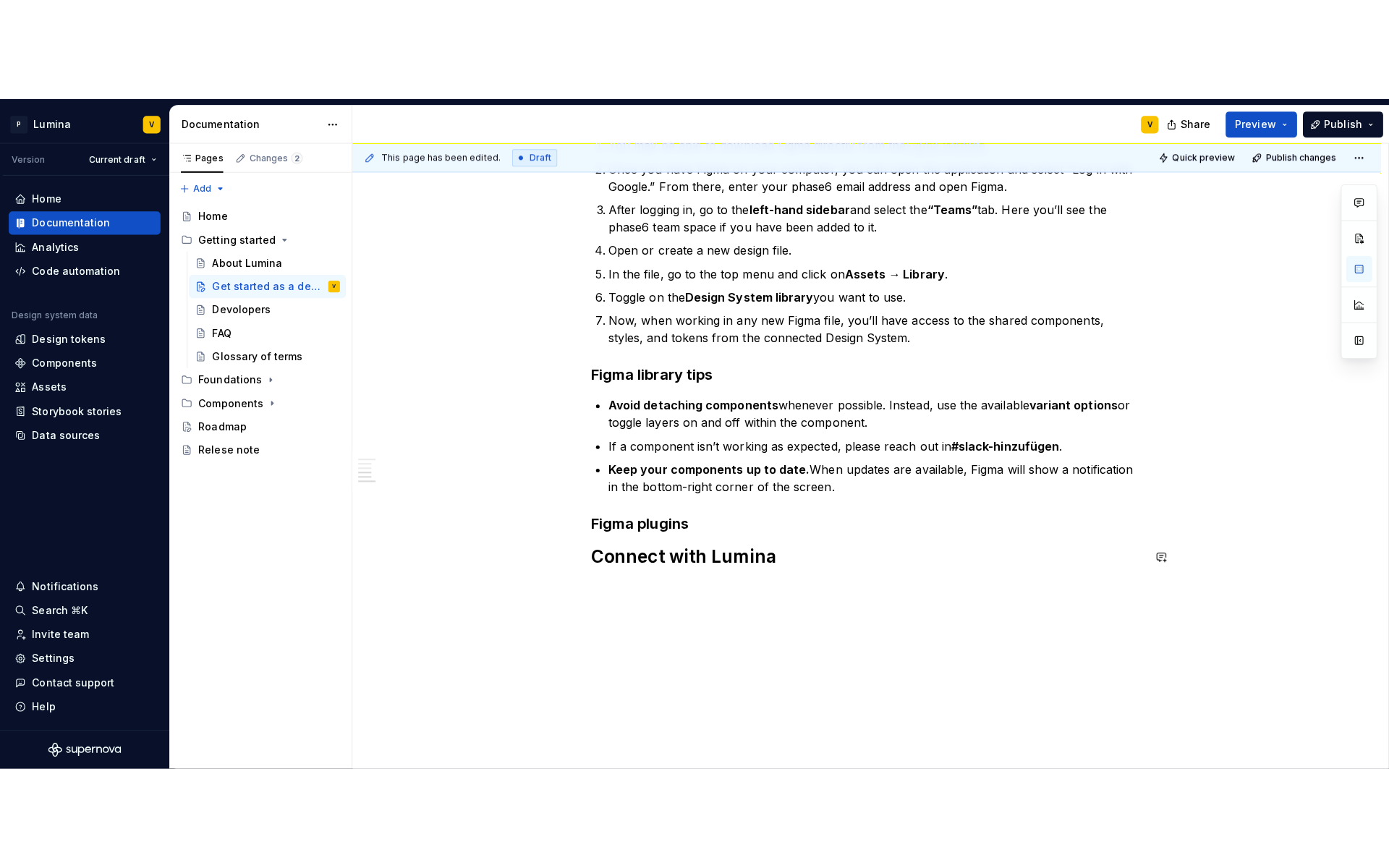
scroll to position [464, 0]
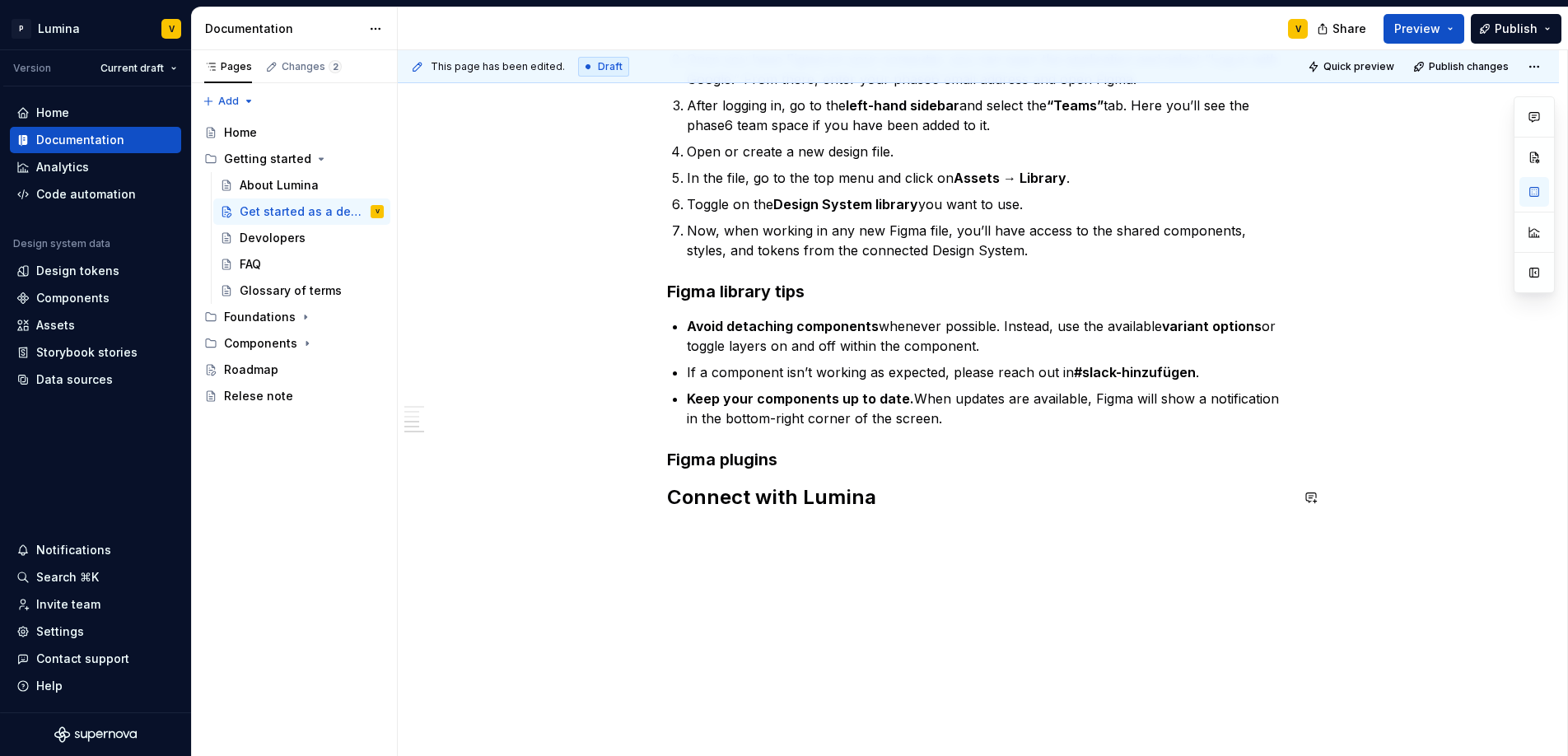
click at [808, 470] on h3 "Figma plugins" at bounding box center [977, 460] width 623 height 23
click at [920, 548] on h2 "Connect with Lumina" at bounding box center [977, 546] width 623 height 26
click at [806, 462] on h3 "Figma plugins" at bounding box center [977, 460] width 623 height 23
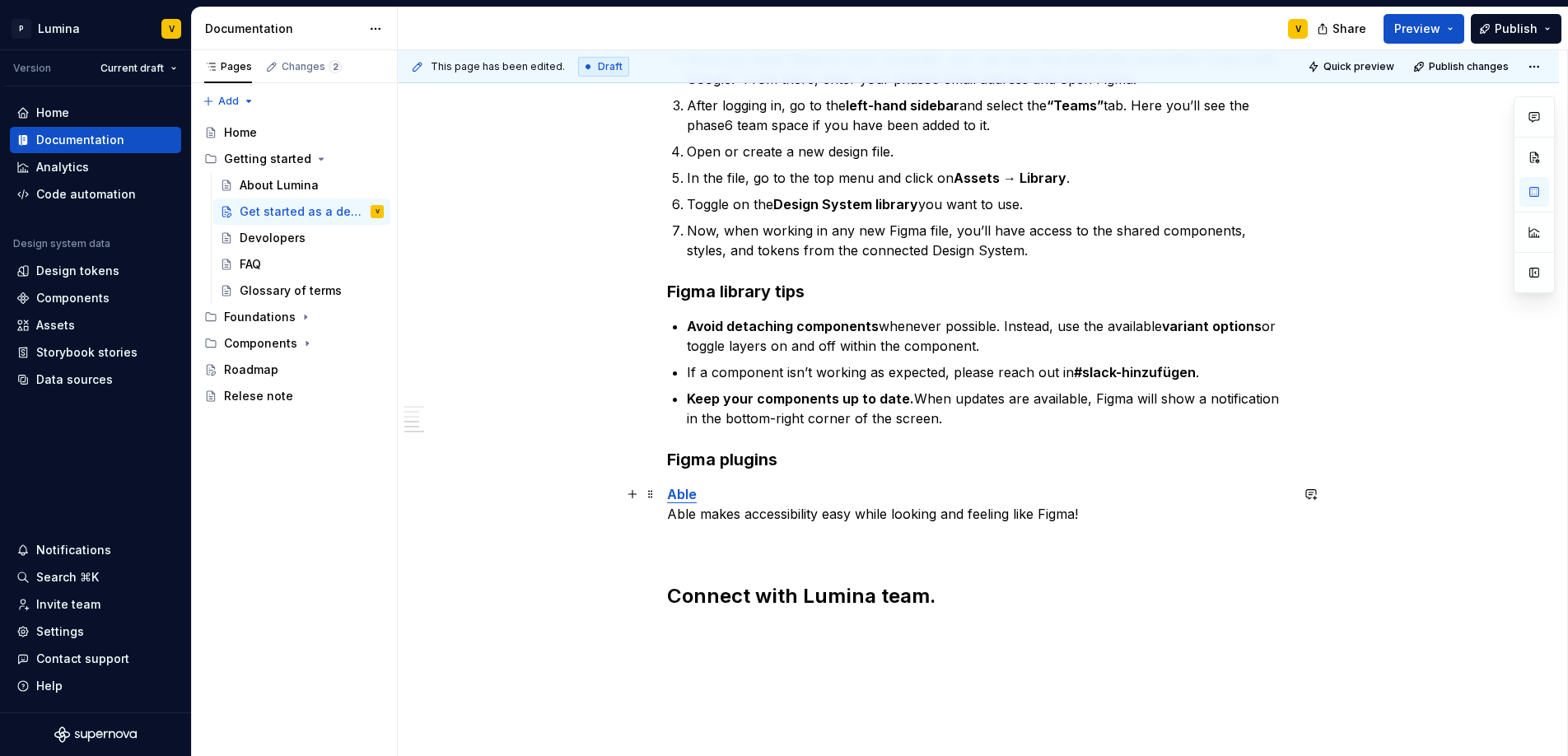
click at [1094, 514] on p "Able Able makes accessibility easy while looking and feeling like Figma!" at bounding box center [977, 504] width 623 height 40
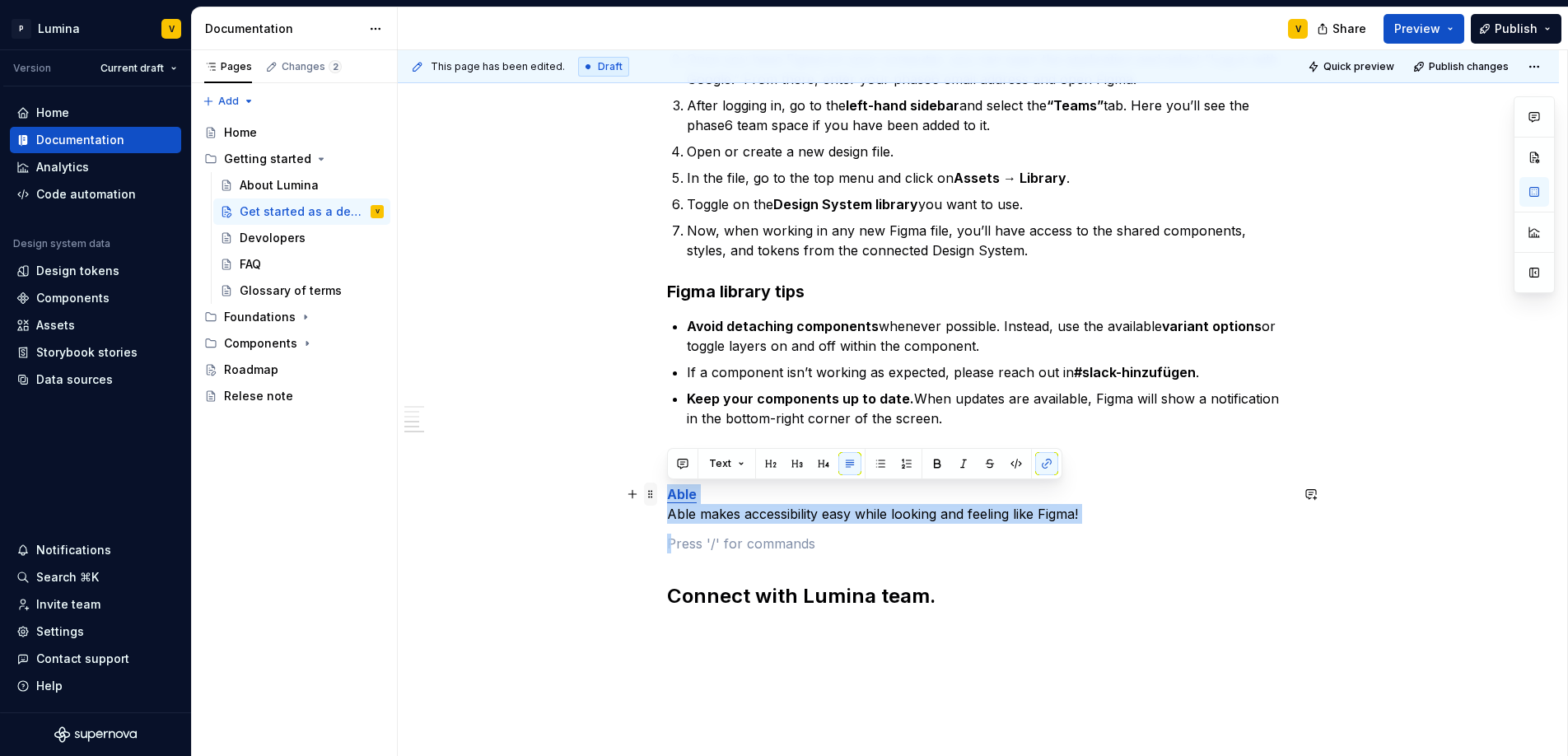
drag, startPoint x: 1036, startPoint y: 510, endPoint x: 645, endPoint y: 494, distance: 391.3
click at [667, 494] on div "Get set up The Lumina design system provides a shared language, supports collab…" at bounding box center [977, 210] width 623 height 836
click at [878, 466] on button "button" at bounding box center [880, 464] width 23 height 23
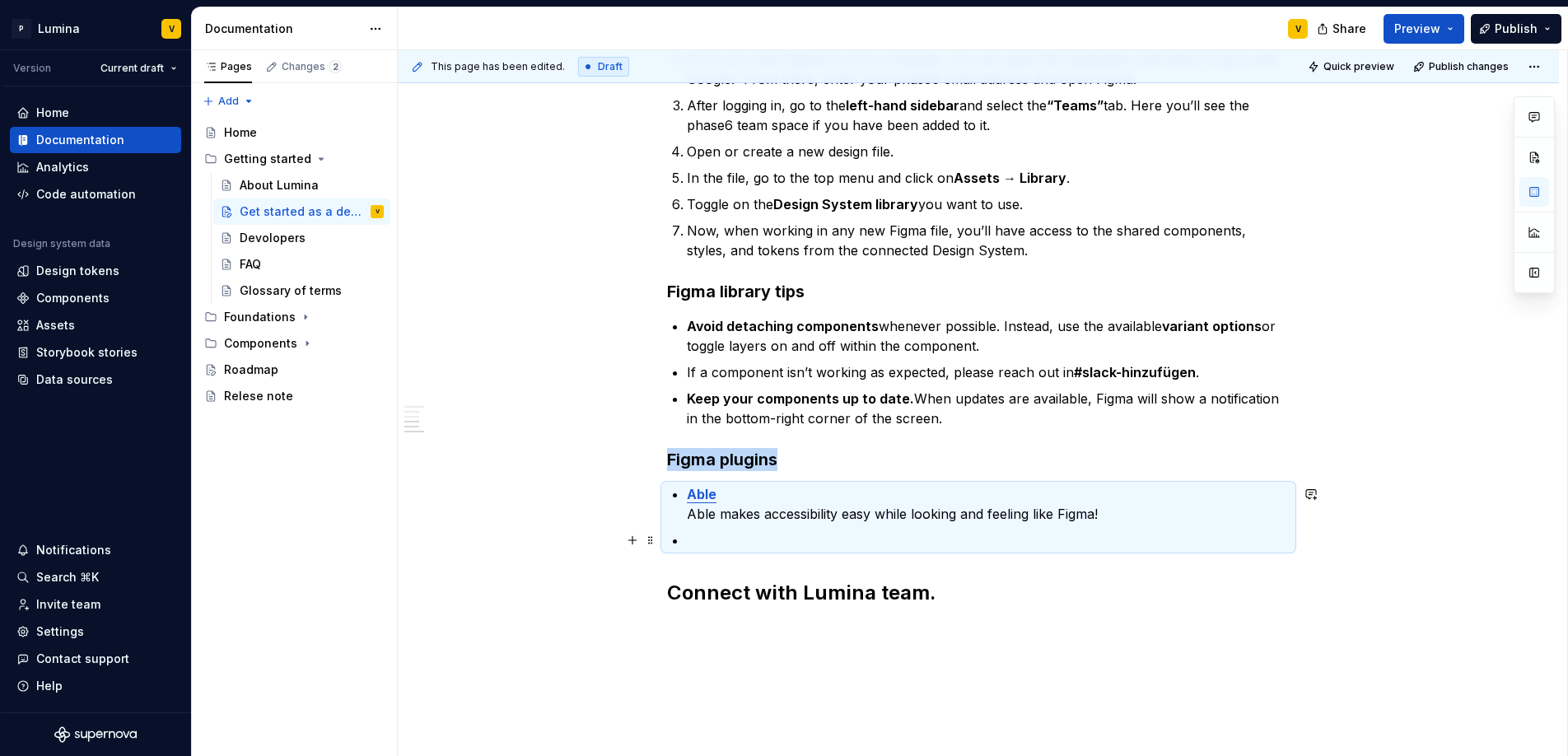
click at [717, 544] on p at bounding box center [988, 540] width 602 height 19
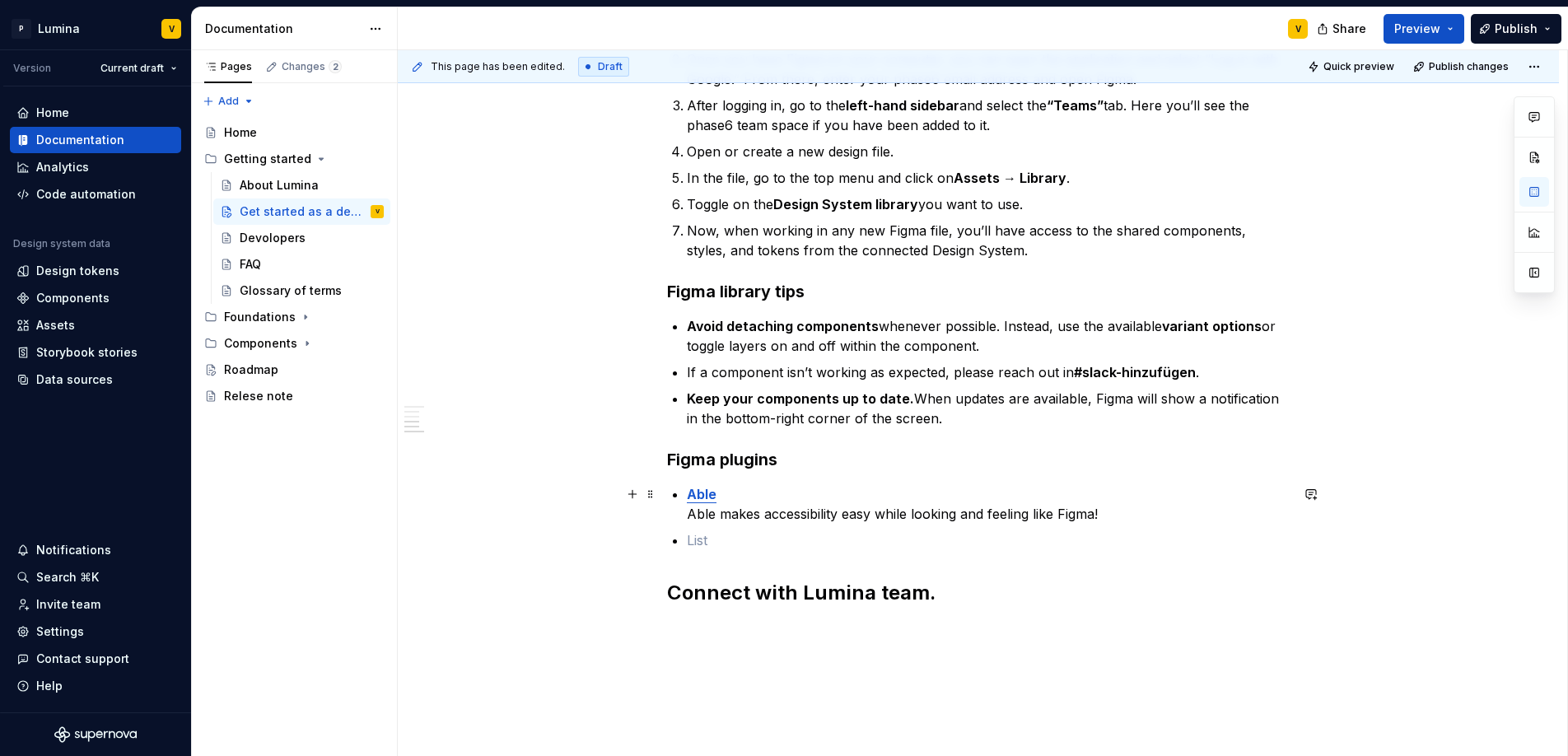
click at [683, 496] on div "Get set up The Lumina design system provides a shared language, supports collab…" at bounding box center [977, 199] width 623 height 813
click at [699, 546] on p at bounding box center [988, 540] width 602 height 19
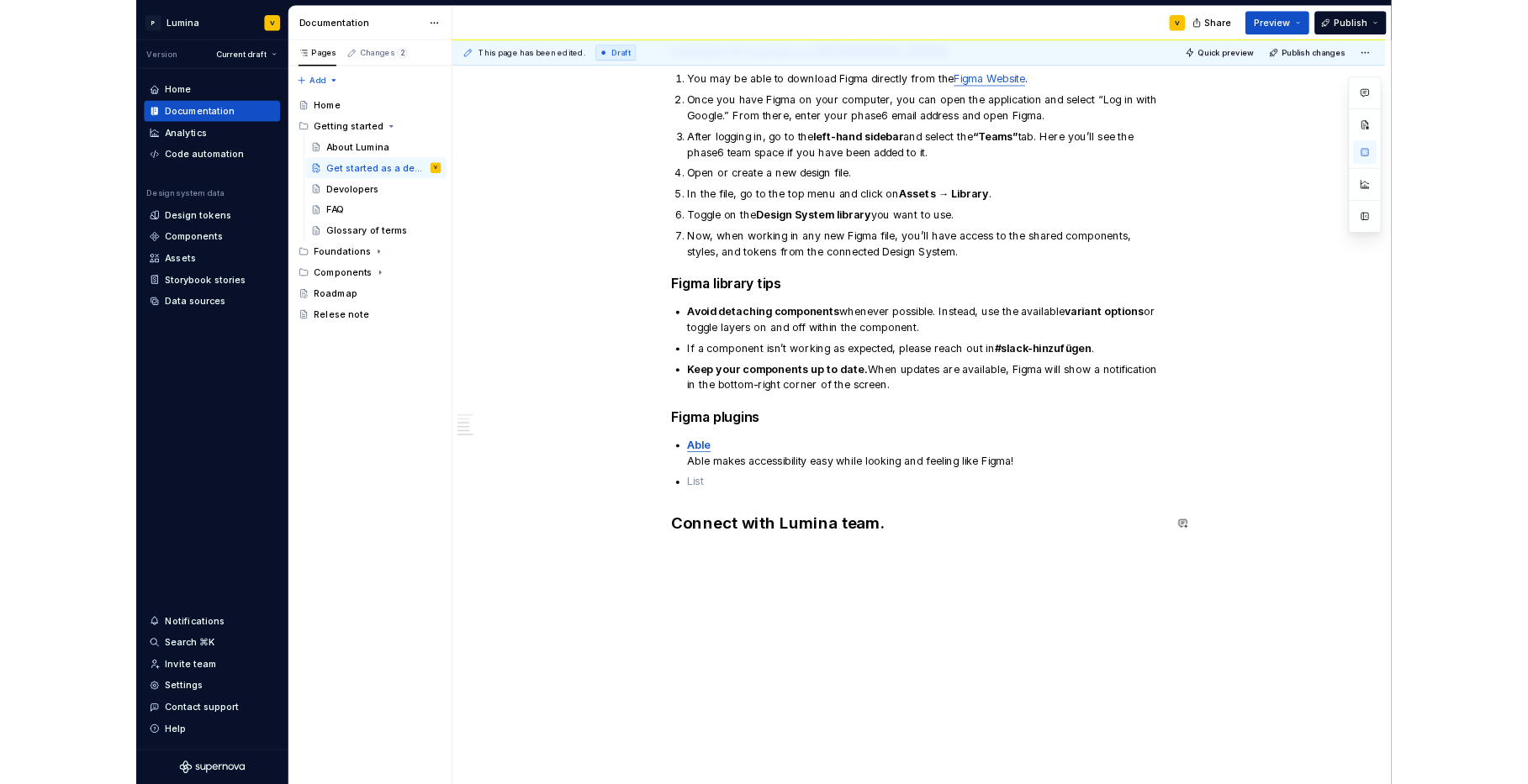
scroll to position [472, 0]
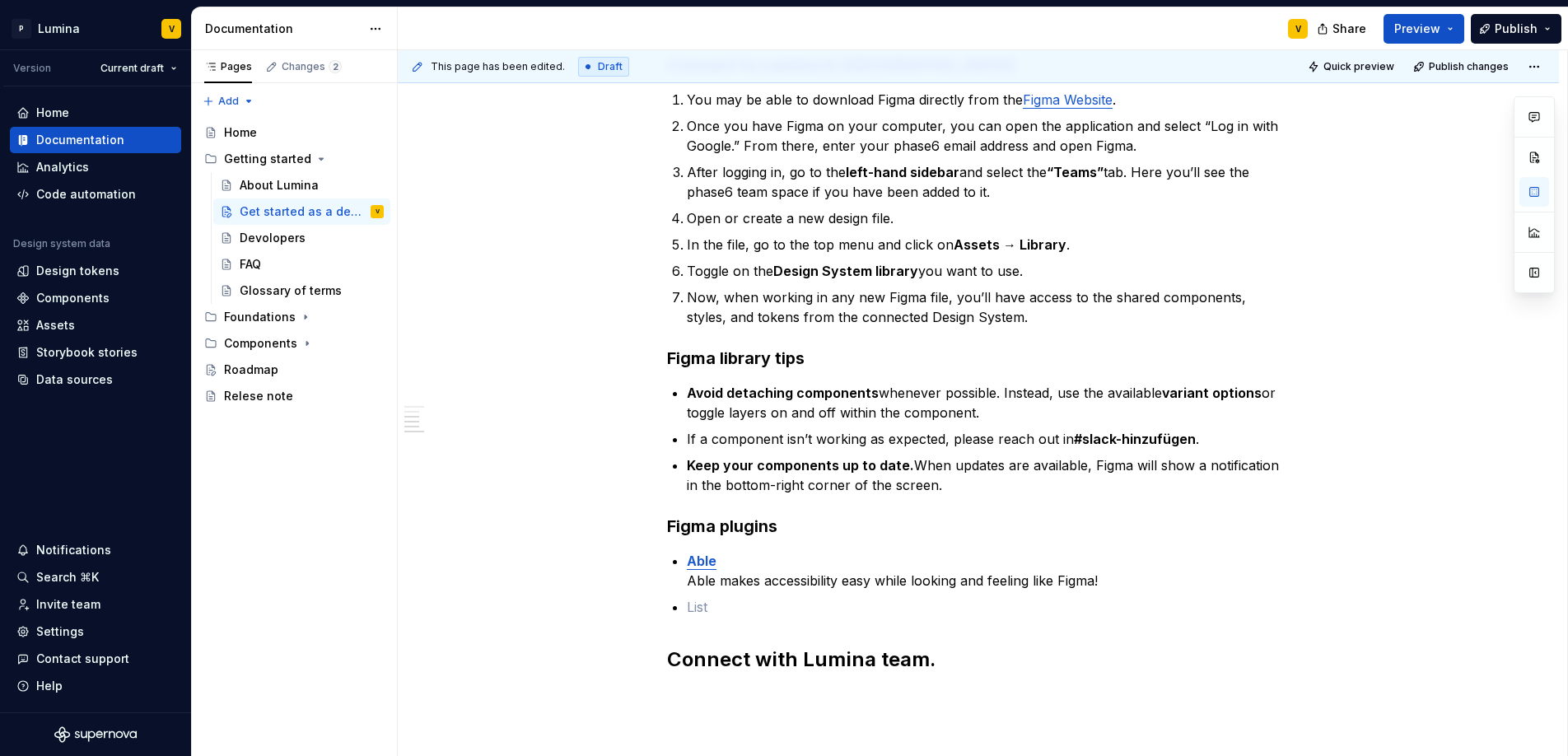
type textarea "*"
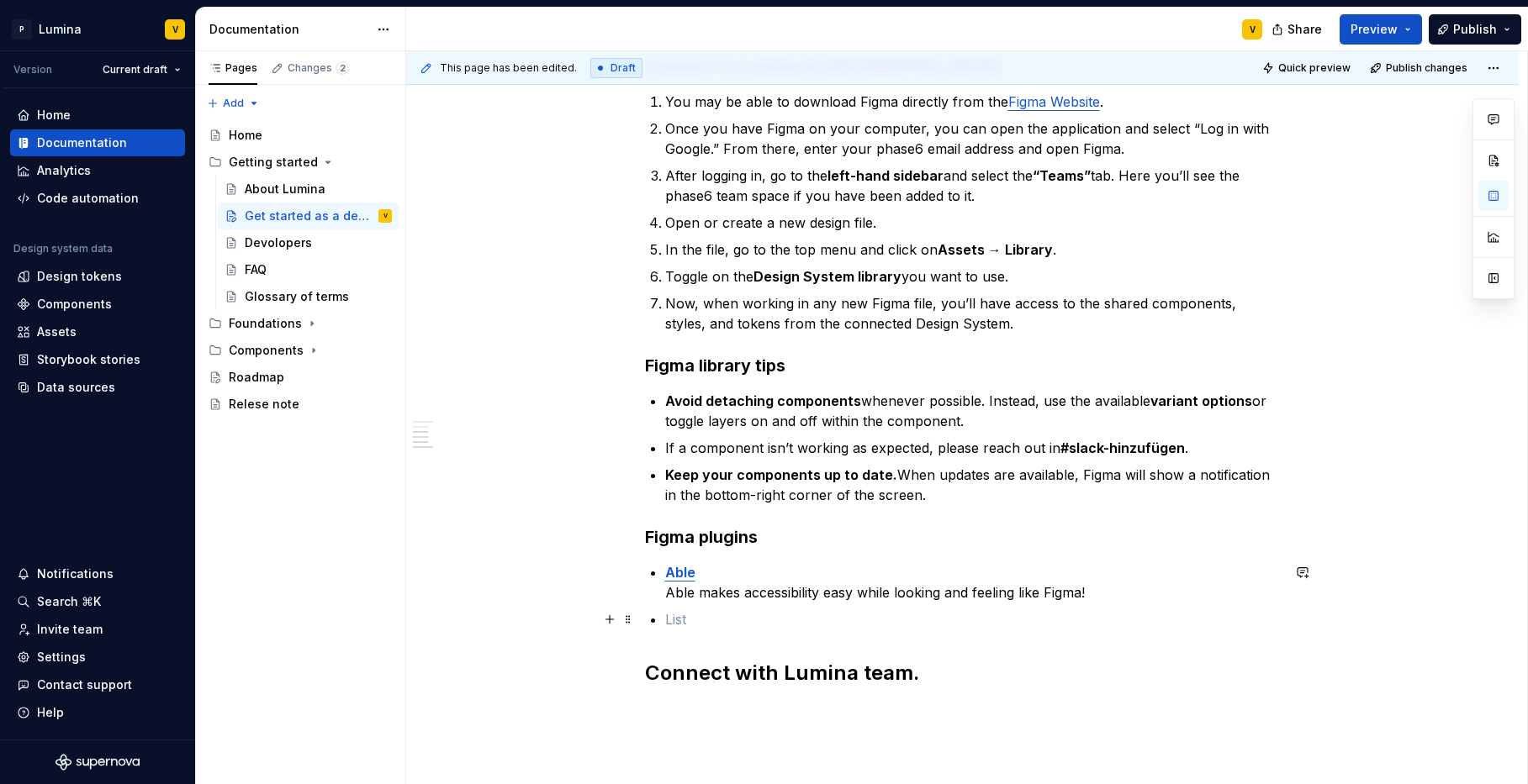
click at [680, 627] on p at bounding box center [973, 619] width 615 height 20
click at [675, 621] on p at bounding box center [973, 619] width 615 height 20
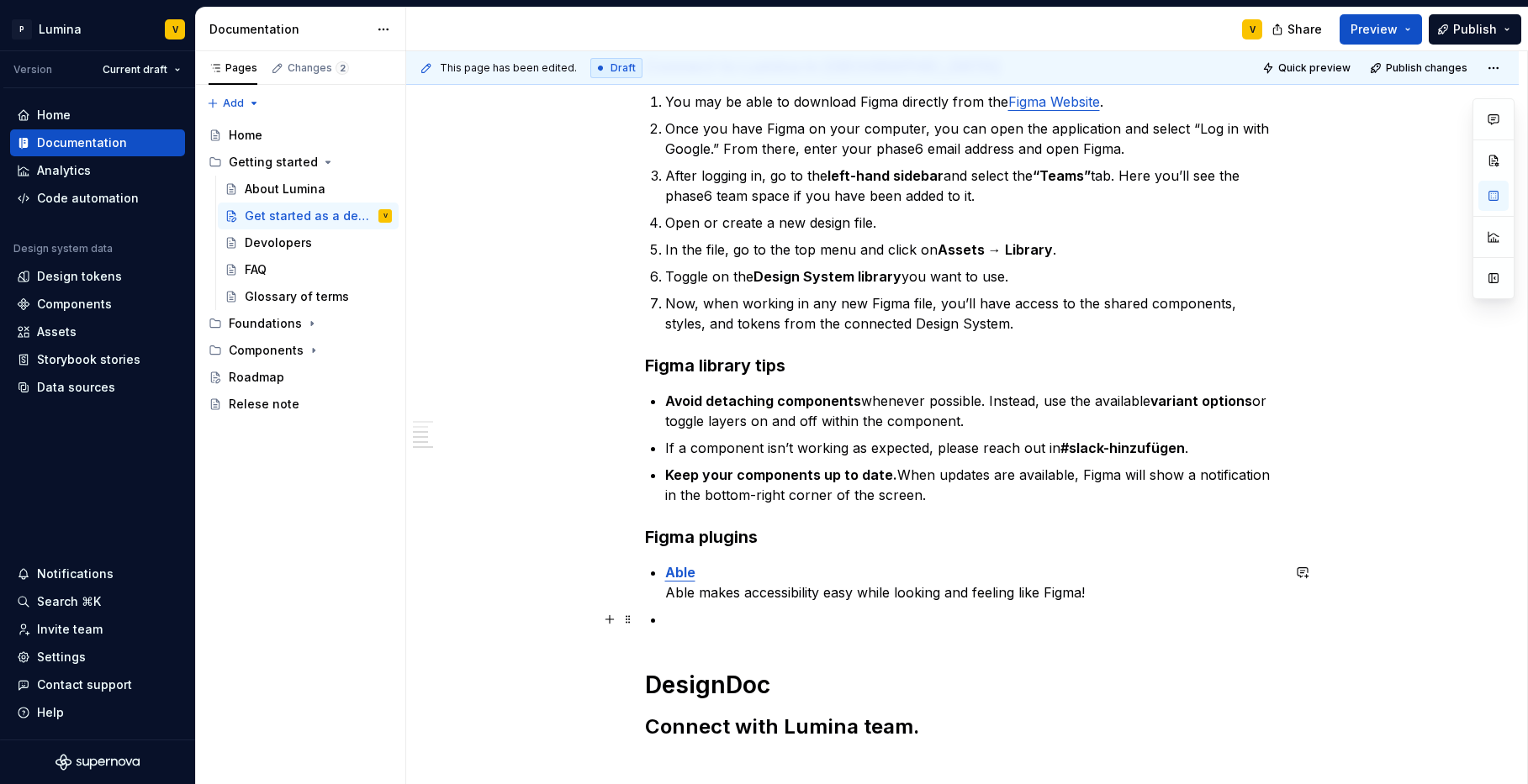
click at [680, 619] on p at bounding box center [973, 619] width 615 height 20
click at [671, 625] on p at bounding box center [973, 619] width 615 height 20
click at [645, 682] on h1 "DesignDoc" at bounding box center [963, 685] width 636 height 30
click at [680, 621] on p at bounding box center [973, 619] width 615 height 20
click at [645, 682] on h1 "DesignDoc" at bounding box center [963, 685] width 636 height 30
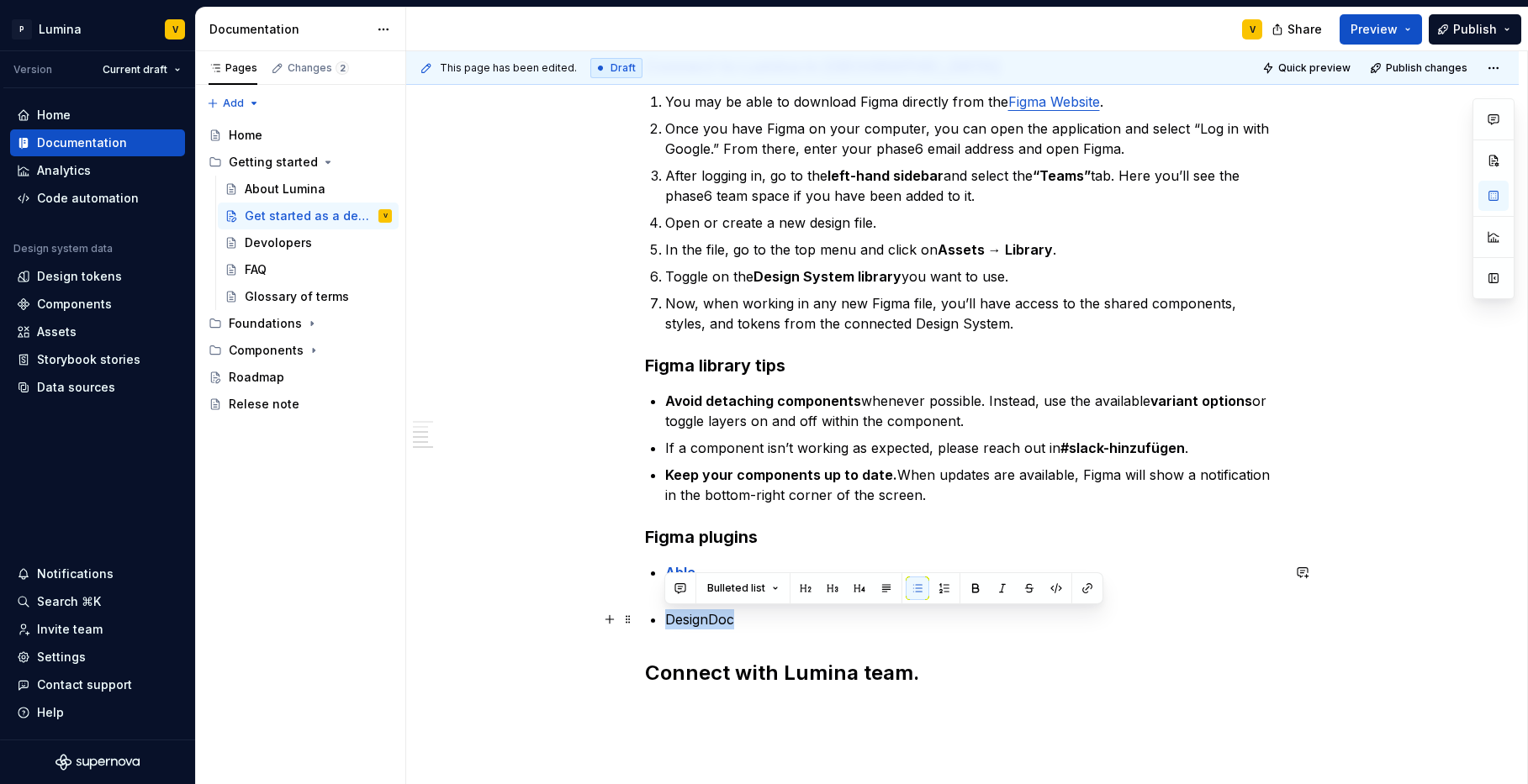
drag, startPoint x: 740, startPoint y: 622, endPoint x: 866, endPoint y: 631, distance: 126.3
click at [660, 620] on div "Get set up The Lumina design system provides a shared language, supports collab…" at bounding box center [963, 272] width 636 height 831
click at [1084, 584] on button "button" at bounding box center [1088, 589] width 24 height 24
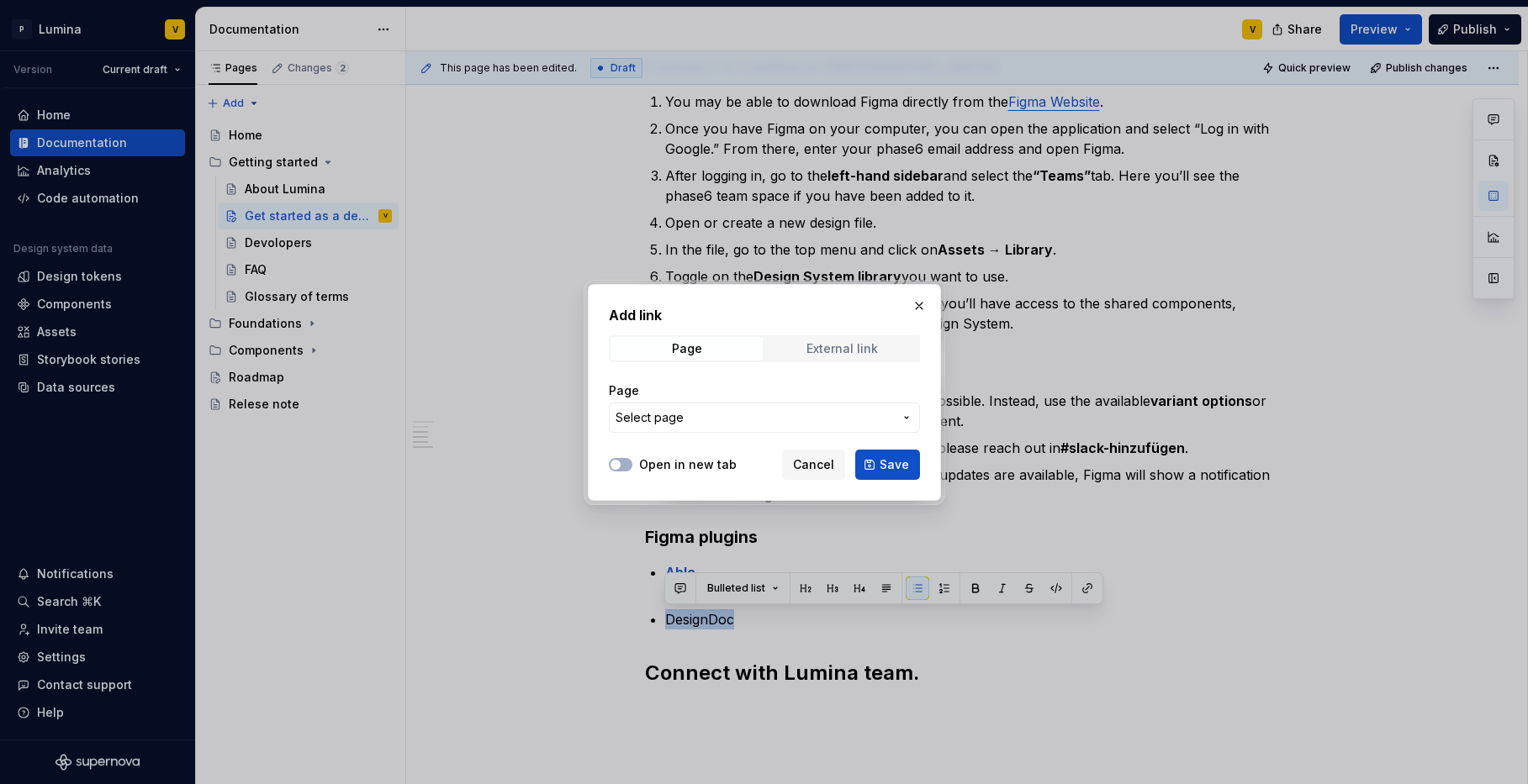
click at [807, 344] on div "External link" at bounding box center [842, 349] width 72 height 14
click at [670, 413] on input "URL" at bounding box center [764, 418] width 312 height 30
paste input "[URL][DOMAIN_NAME]"
type input "[URL][DOMAIN_NAME]"
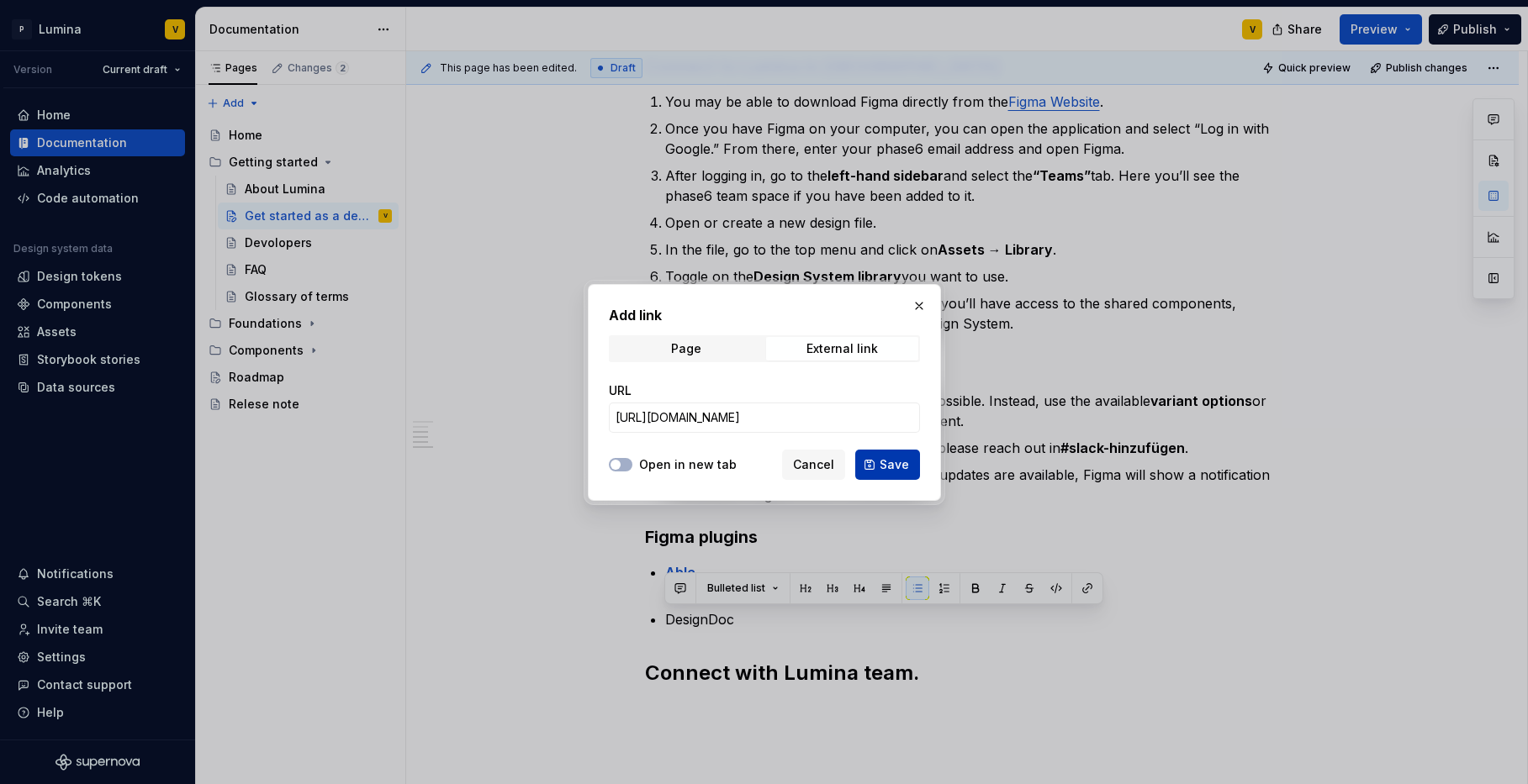
click at [880, 463] on button "Save" at bounding box center [887, 465] width 65 height 30
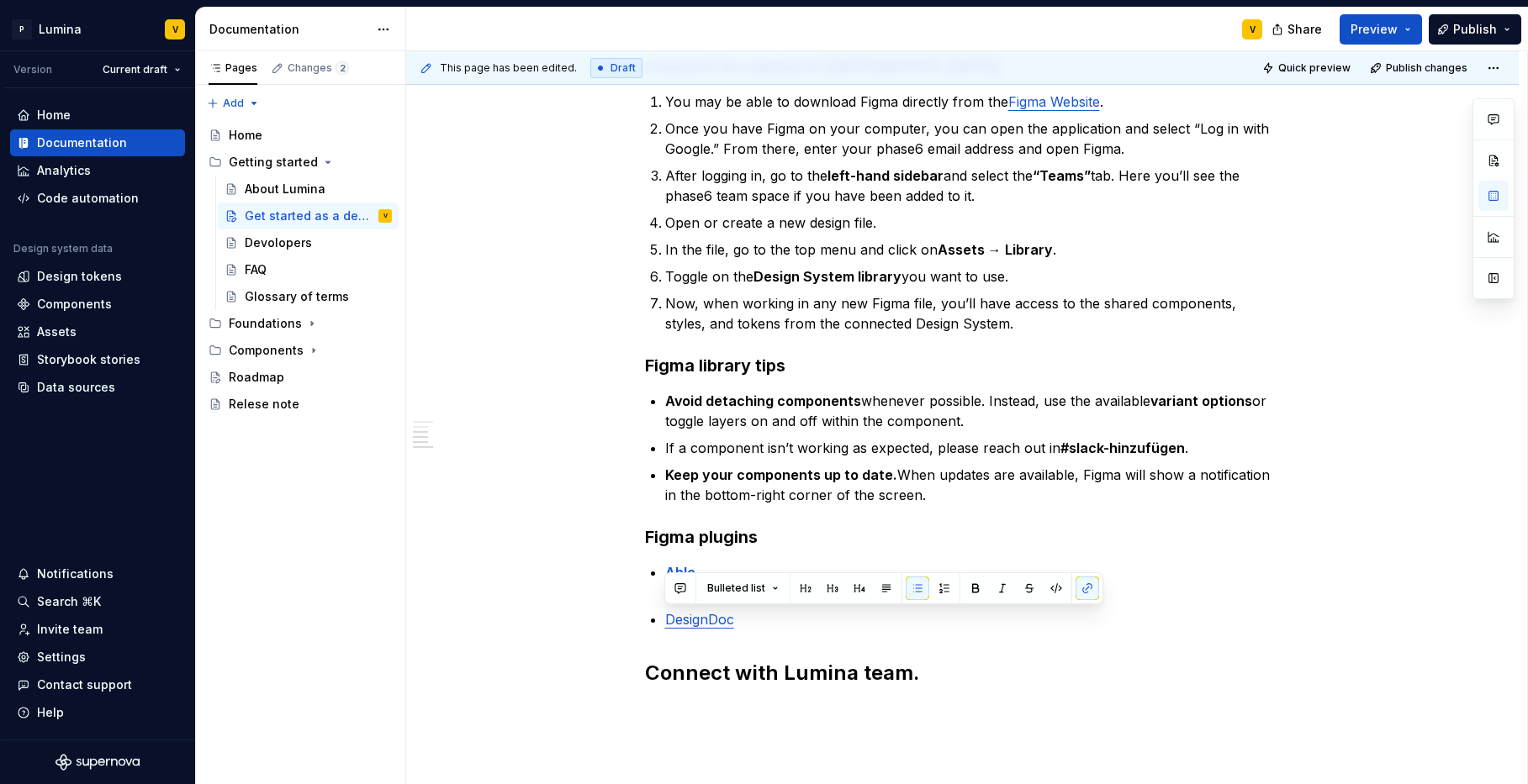
click at [620, 604] on div "Get set up The Lumina design system provides a shared language, supports collab…" at bounding box center [963, 379] width 1113 height 1126
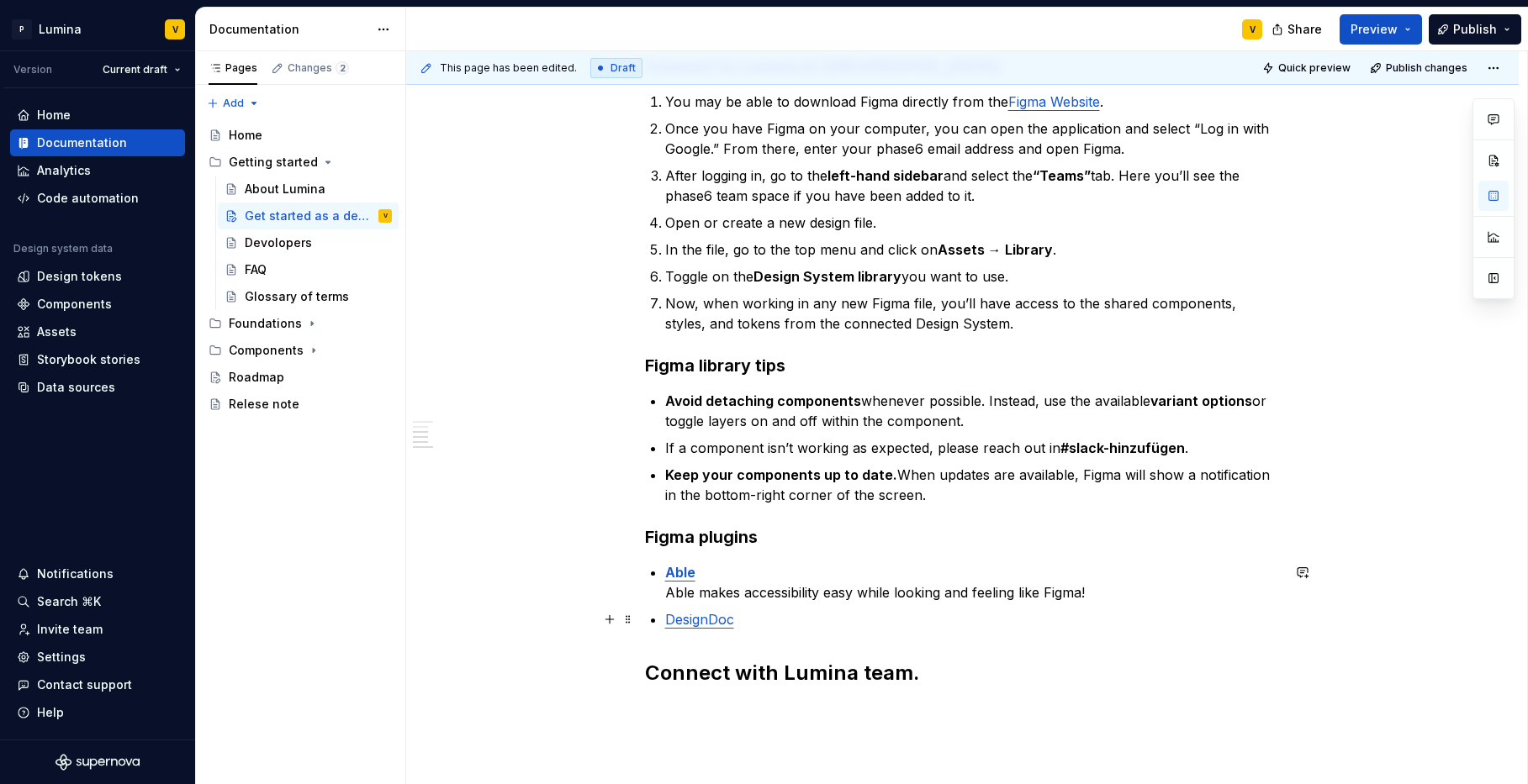
click at [740, 627] on p "DesignDoc" at bounding box center [973, 619] width 615 height 20
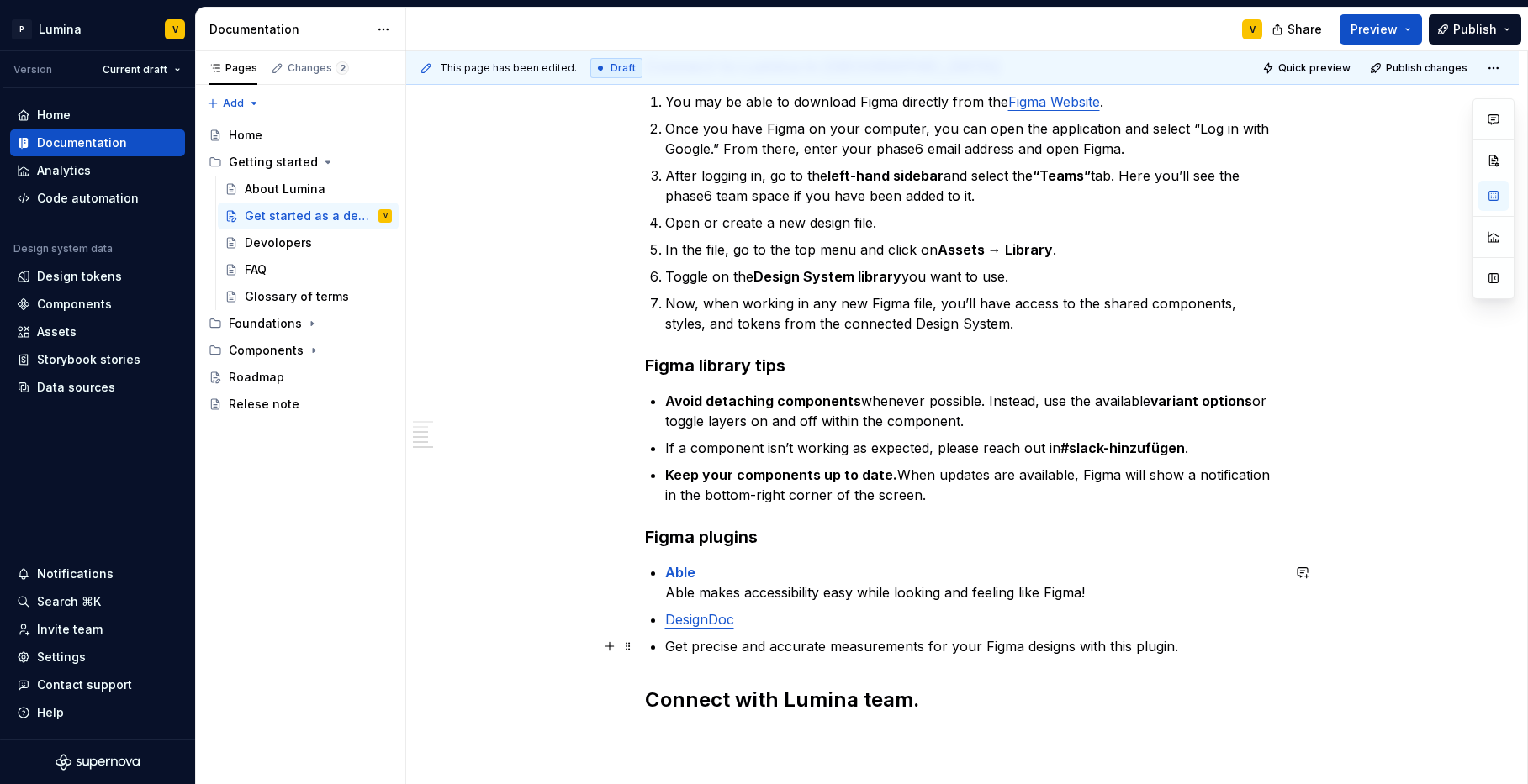
click at [661, 648] on div "Get set up The Lumina design system provides a shared language, supports collab…" at bounding box center [963, 286] width 636 height 858
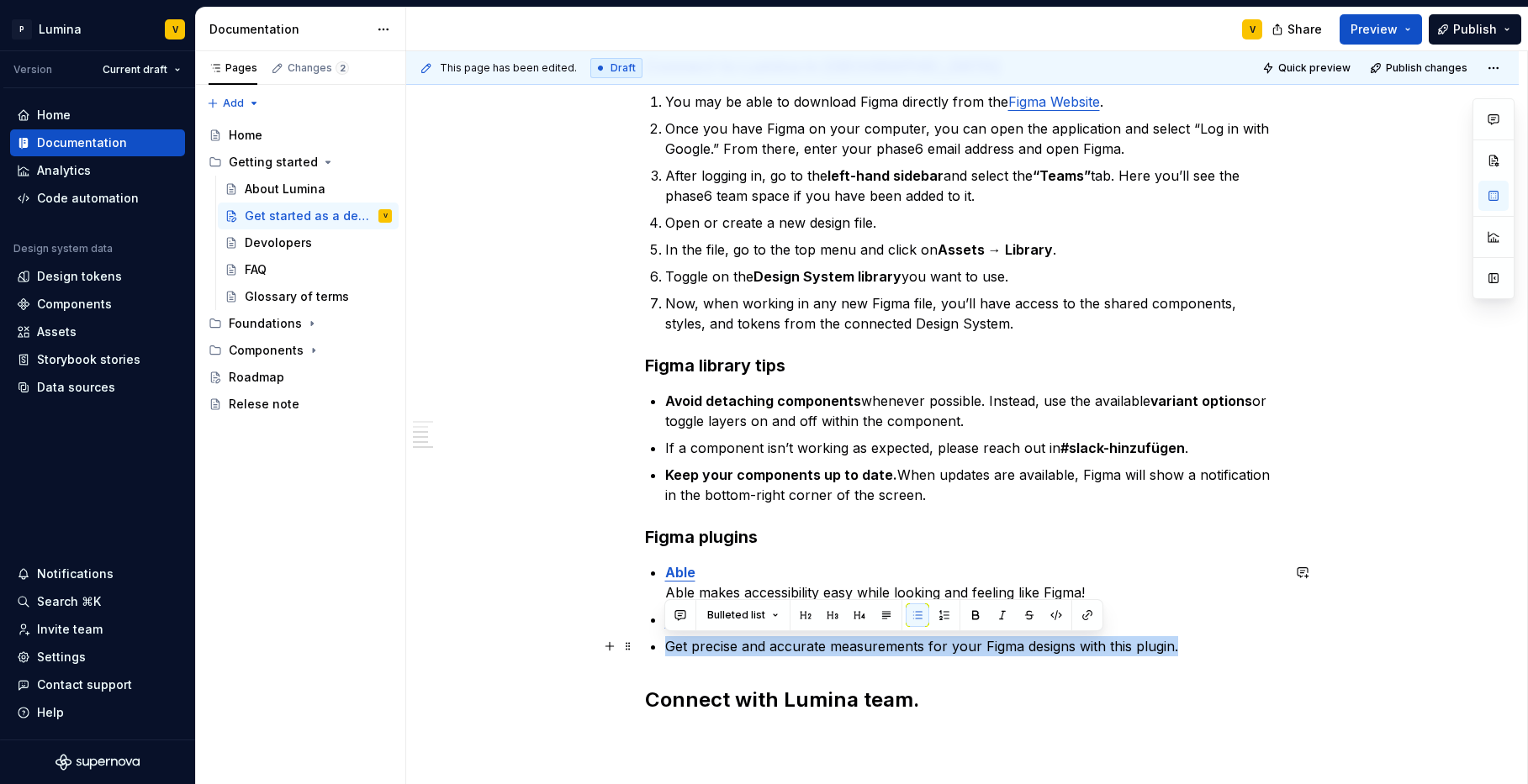
drag, startPoint x: 1126, startPoint y: 647, endPoint x: 638, endPoint y: 646, distance: 488.0
click at [638, 646] on div "Get set up The Lumina design system provides a shared language, supports collab…" at bounding box center [963, 392] width 1113 height 1153
click at [919, 613] on button "button" at bounding box center [918, 616] width 24 height 24
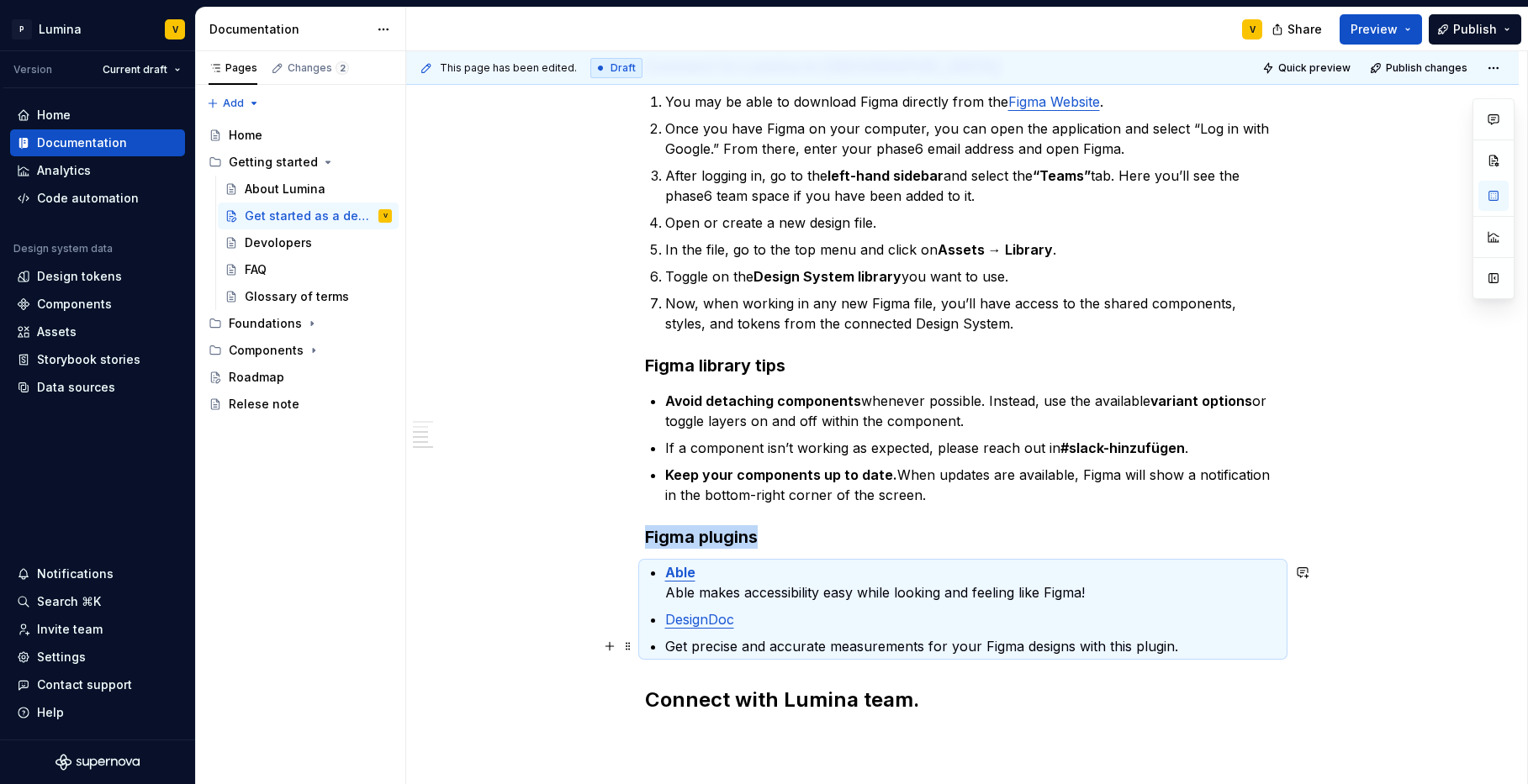
click at [691, 643] on p "Get precise and accurate measurements for your Figma designs with this plugin." at bounding box center [973, 647] width 615 height 20
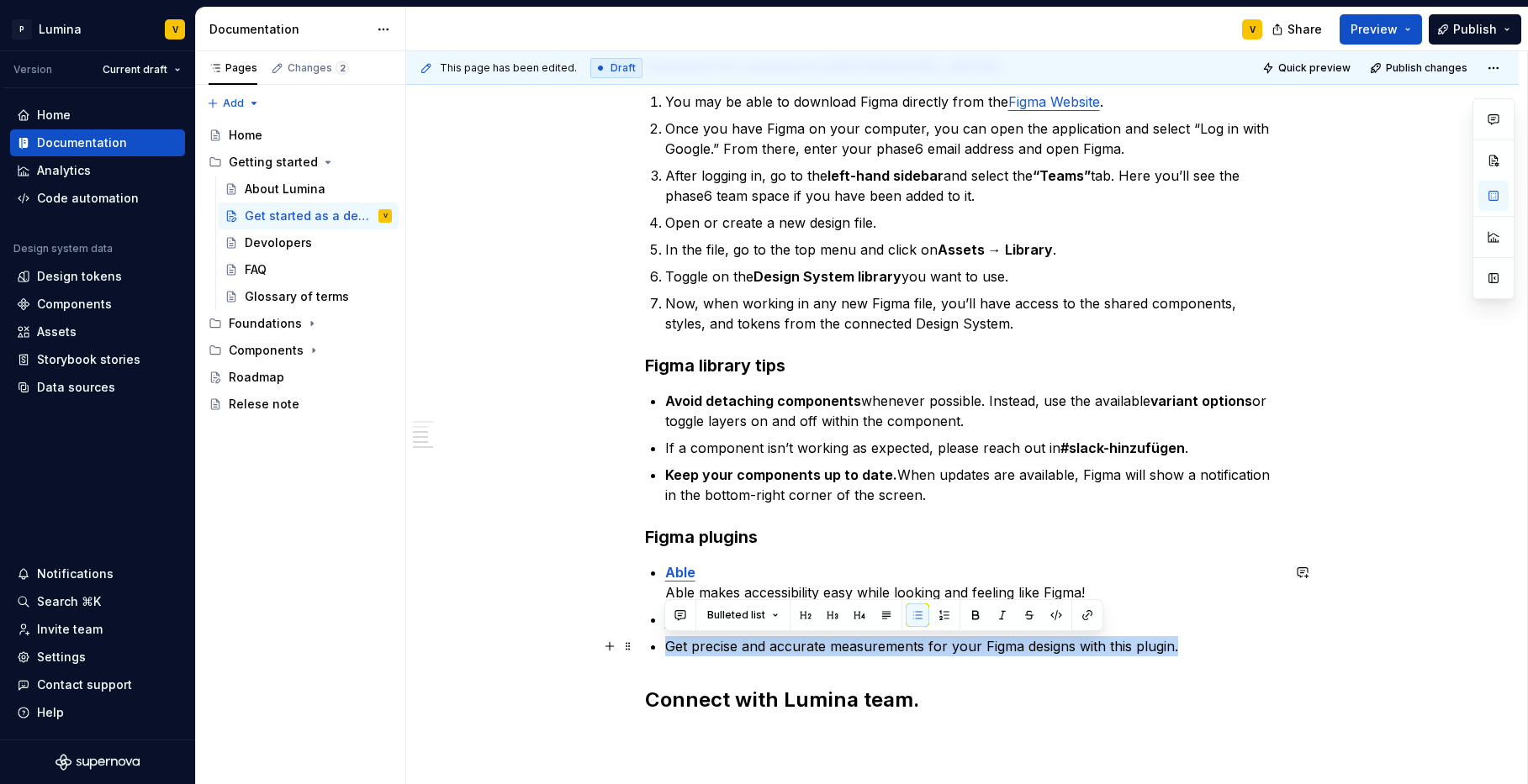
drag, startPoint x: 1183, startPoint y: 646, endPoint x: 654, endPoint y: 653, distance: 529.0
click at [665, 653] on li "Get precise and accurate measurements for your Figma designs with this plugin." at bounding box center [973, 647] width 615 height 20
click at [911, 622] on button "button" at bounding box center [918, 616] width 24 height 24
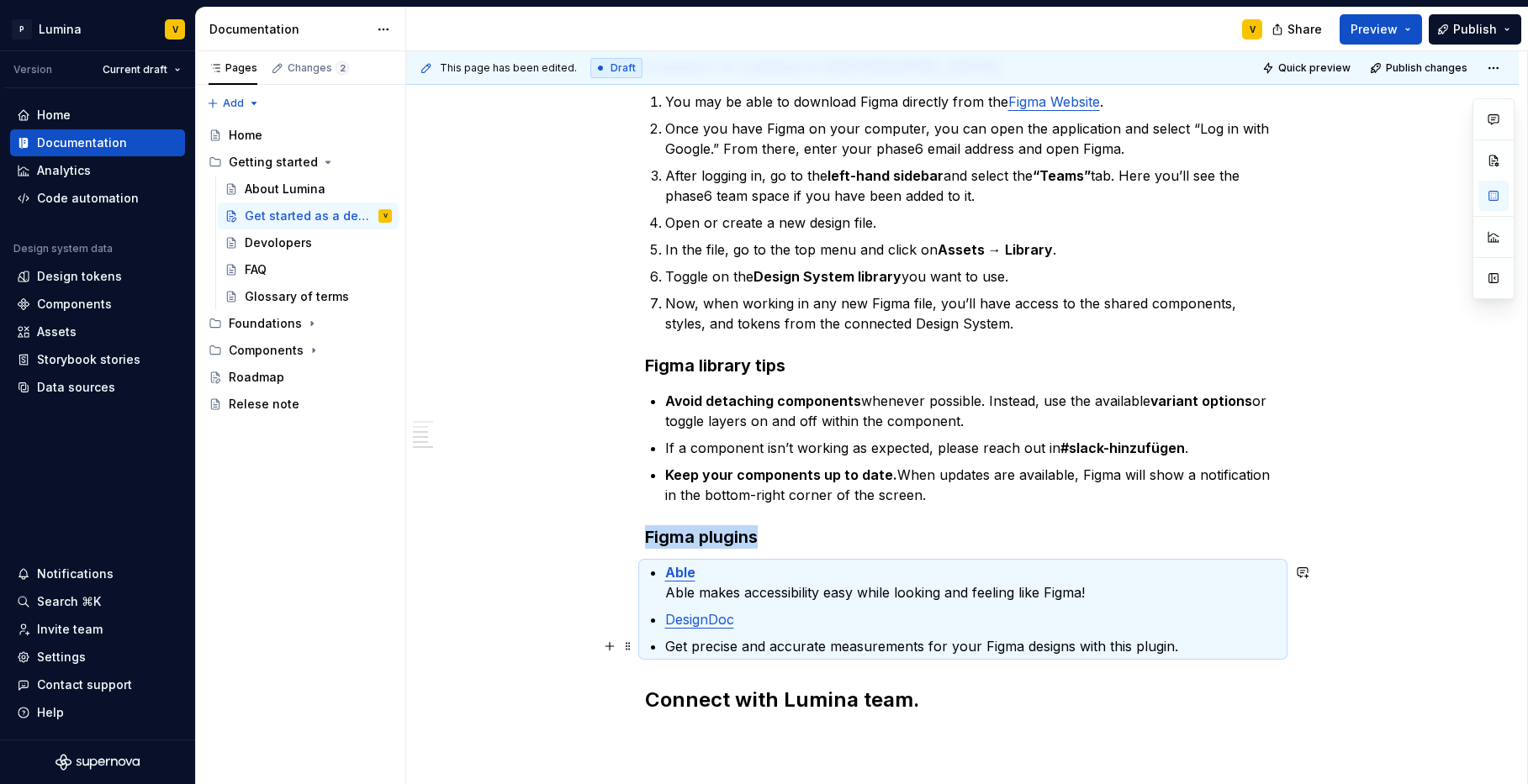
click at [771, 637] on p "Get precise and accurate measurements for your Figma designs with this plugin." at bounding box center [973, 647] width 615 height 20
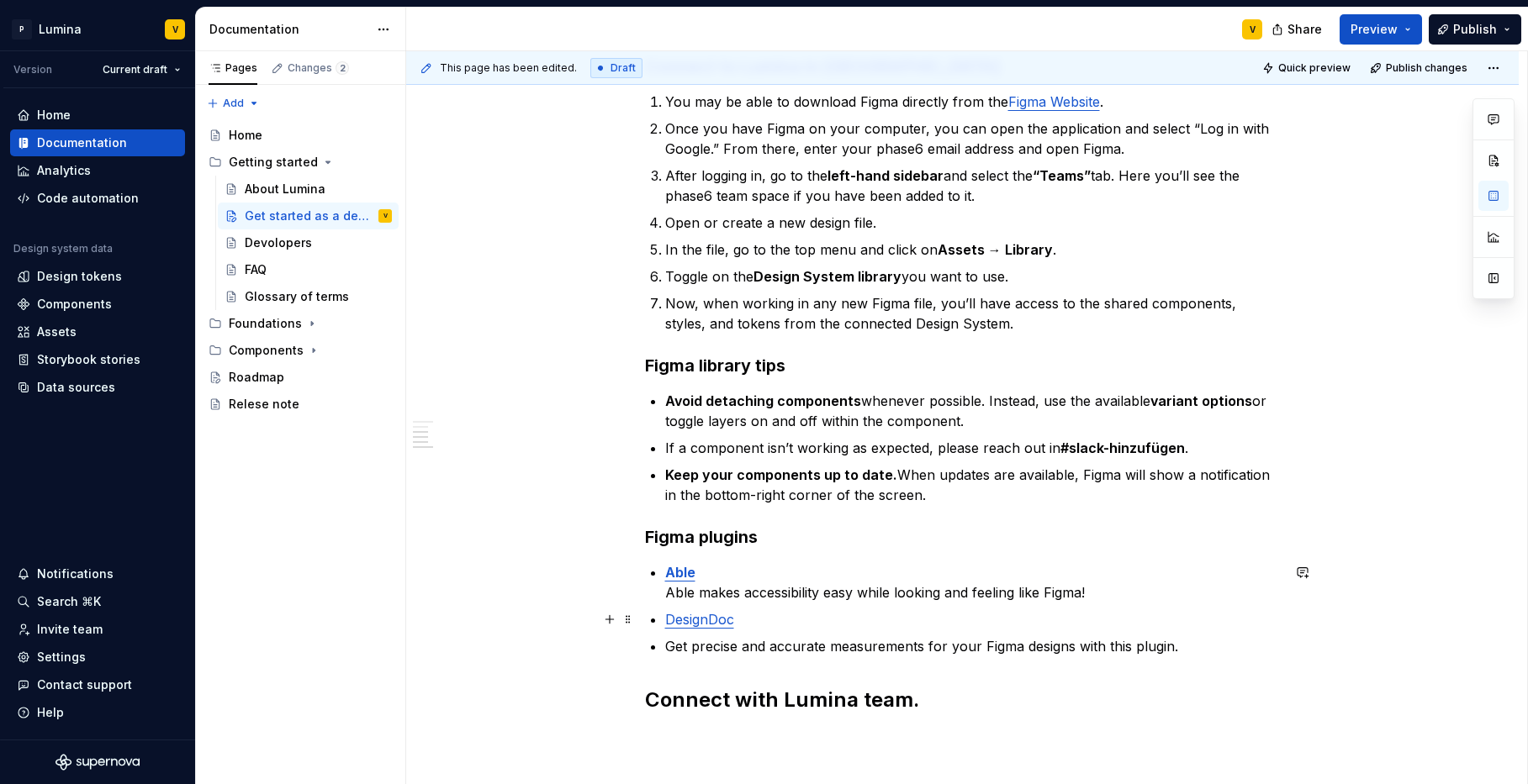
click at [739, 623] on p "DesignDoc" at bounding box center [973, 619] width 615 height 20
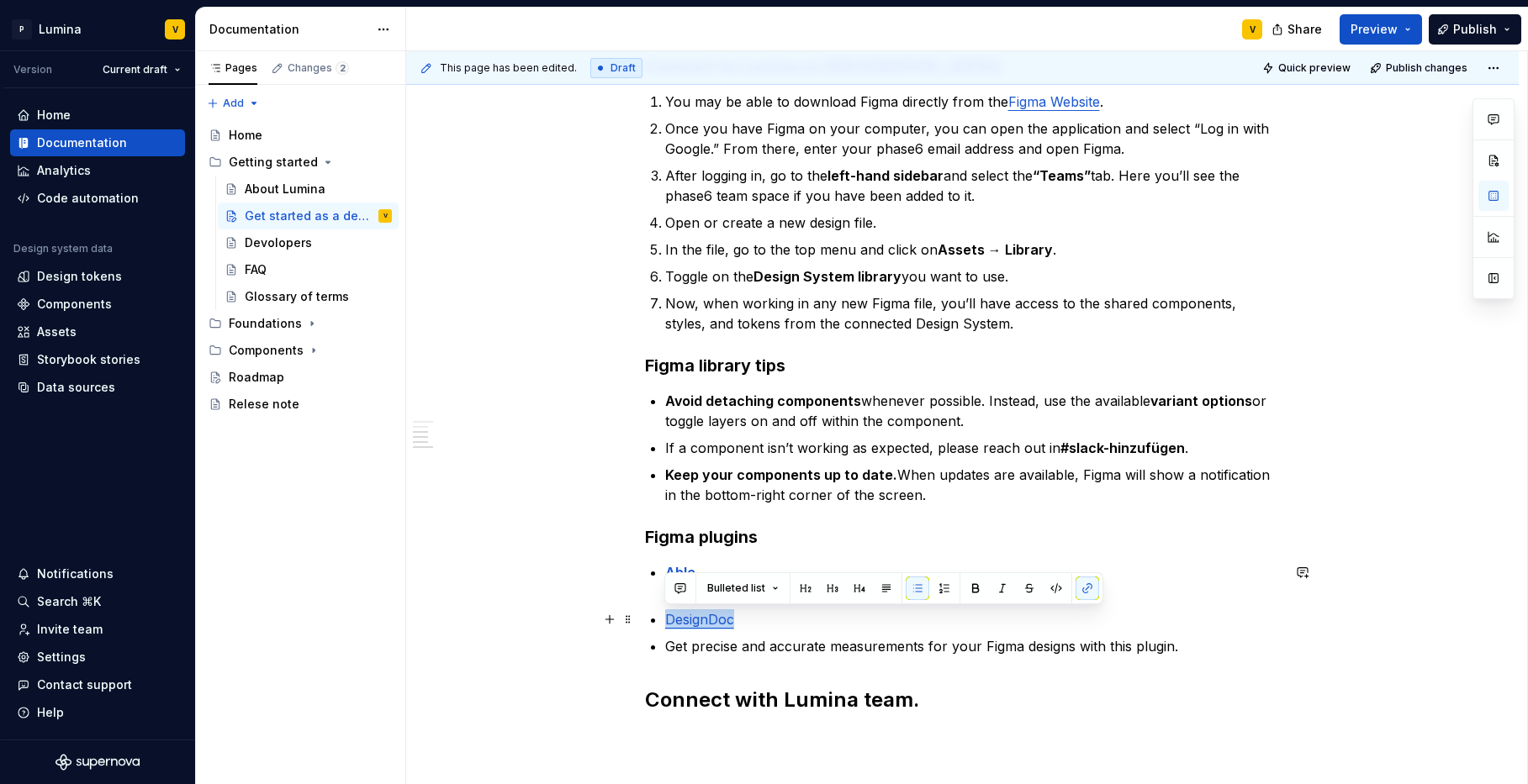
drag, startPoint x: 743, startPoint y: 626, endPoint x: 635, endPoint y: 620, distance: 108.2
click at [635, 620] on div "Get set up The Lumina design system provides a shared language, supports collab…" at bounding box center [963, 392] width 1113 height 1153
click at [970, 582] on button "button" at bounding box center [976, 589] width 24 height 24
click at [660, 648] on div "Get set up The Lumina design system provides a shared language, supports collab…" at bounding box center [963, 286] width 636 height 858
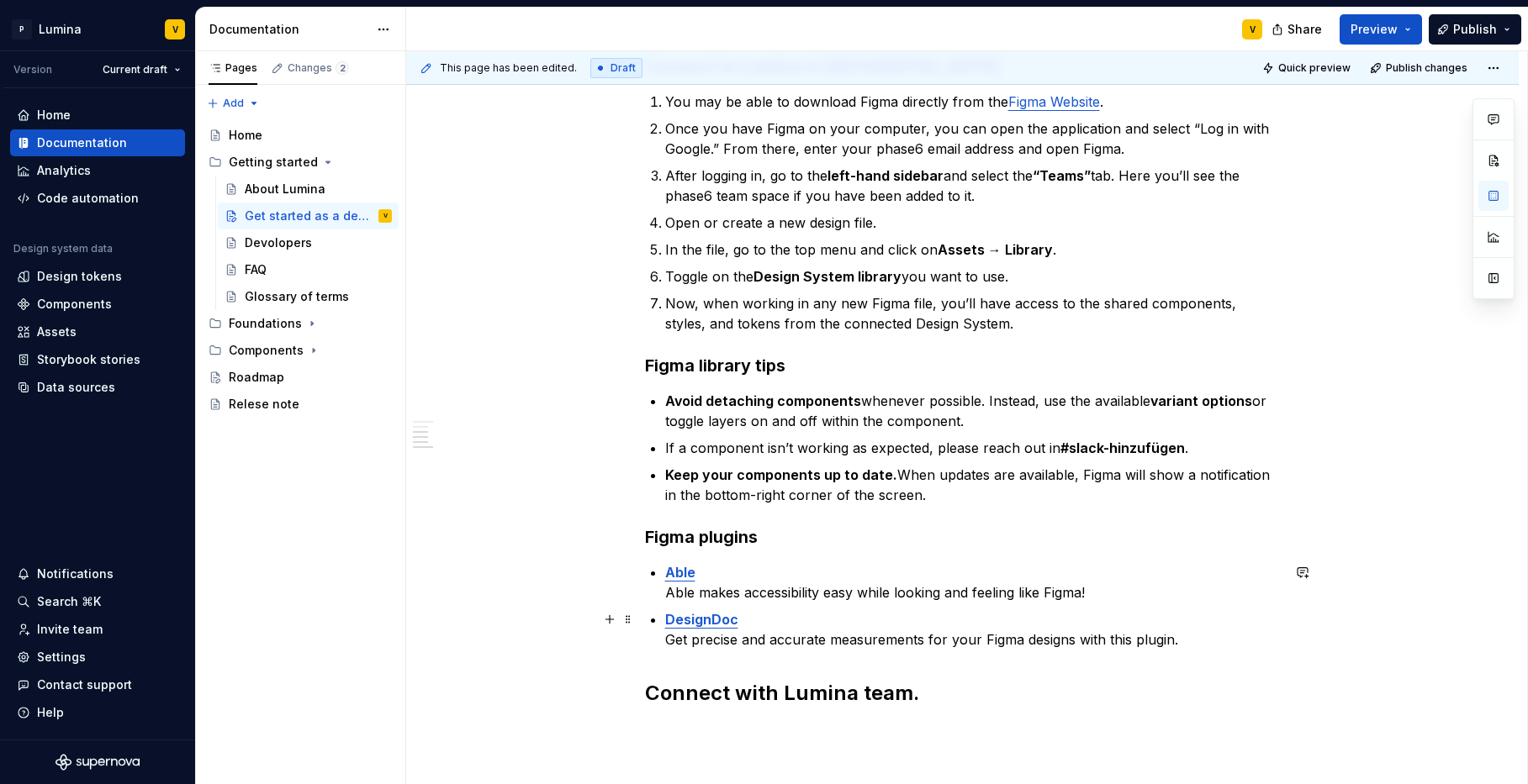
click at [1197, 635] on p "DesignDoc Get precise and accurate measurements for your Figma designs with thi…" at bounding box center [973, 629] width 615 height 41
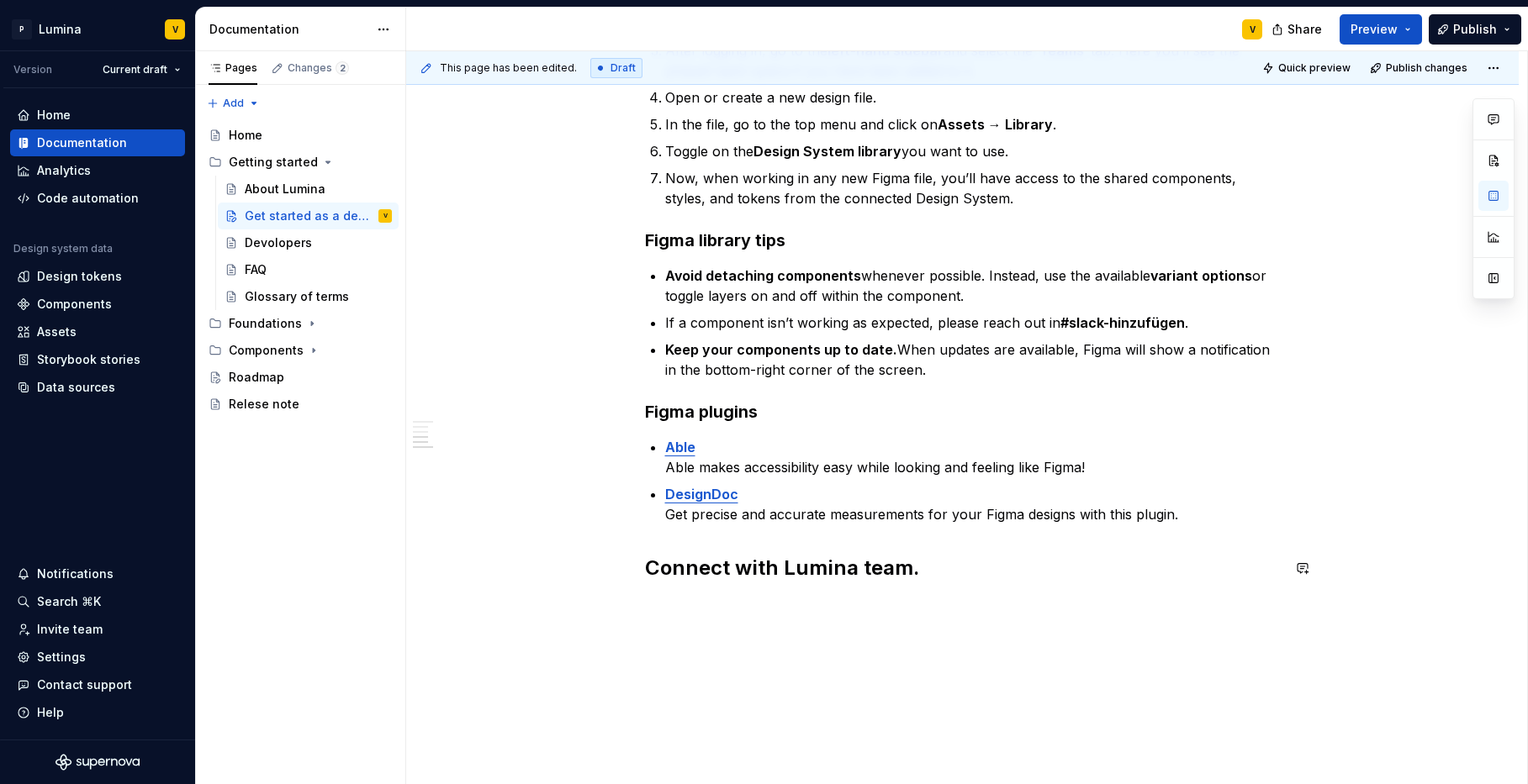
scroll to position [598, 0]
click at [928, 592] on div "Get set up The Lumina design system provides a shared language, supports collab…" at bounding box center [963, 164] width 636 height 871
type textarea "*"
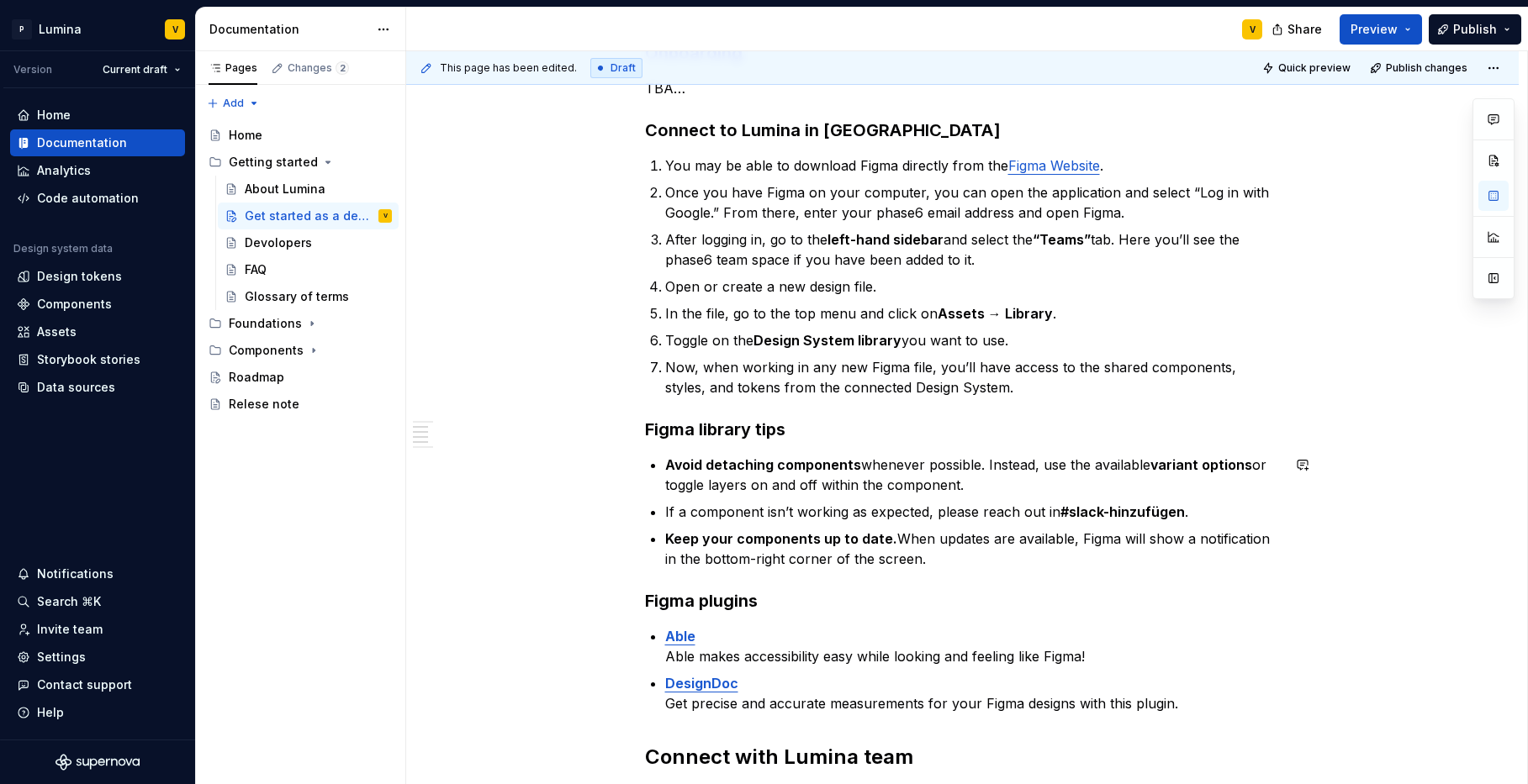
scroll to position [344, 0]
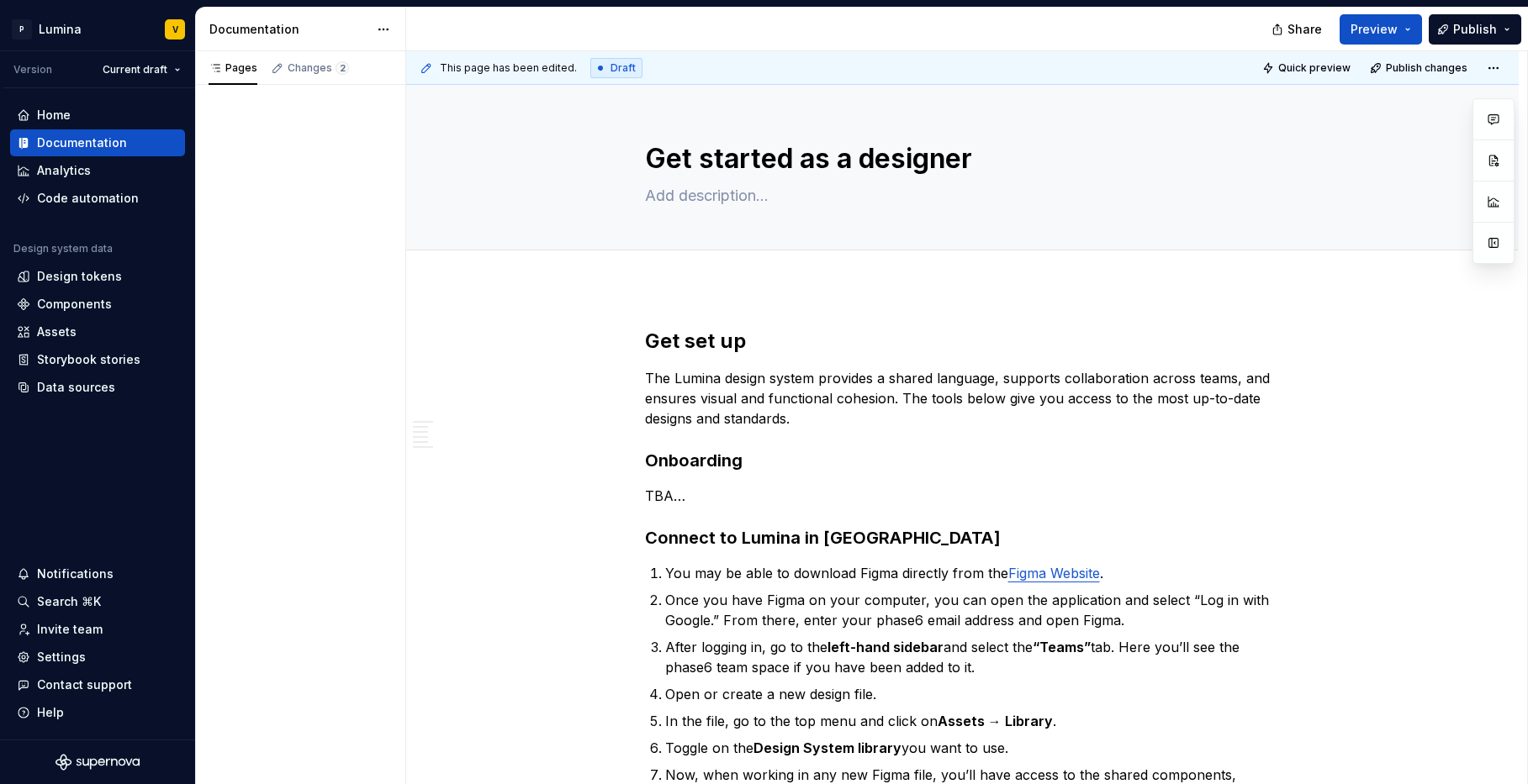
type textarea "*"
